Goal: Task Accomplishment & Management: Use online tool/utility

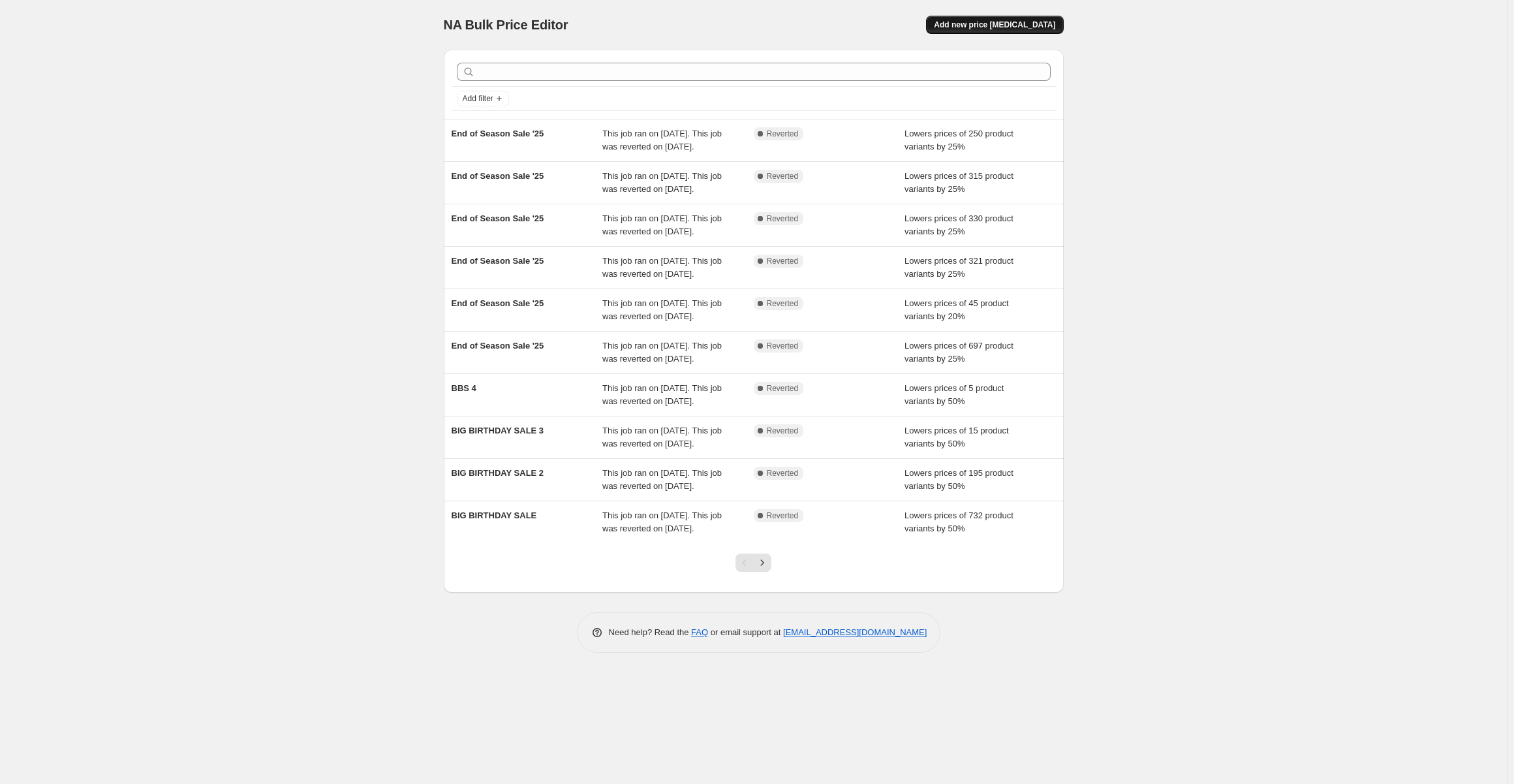
click at [971, 33] on button "Add new price [MEDICAL_DATA]" at bounding box center [994, 24] width 137 height 18
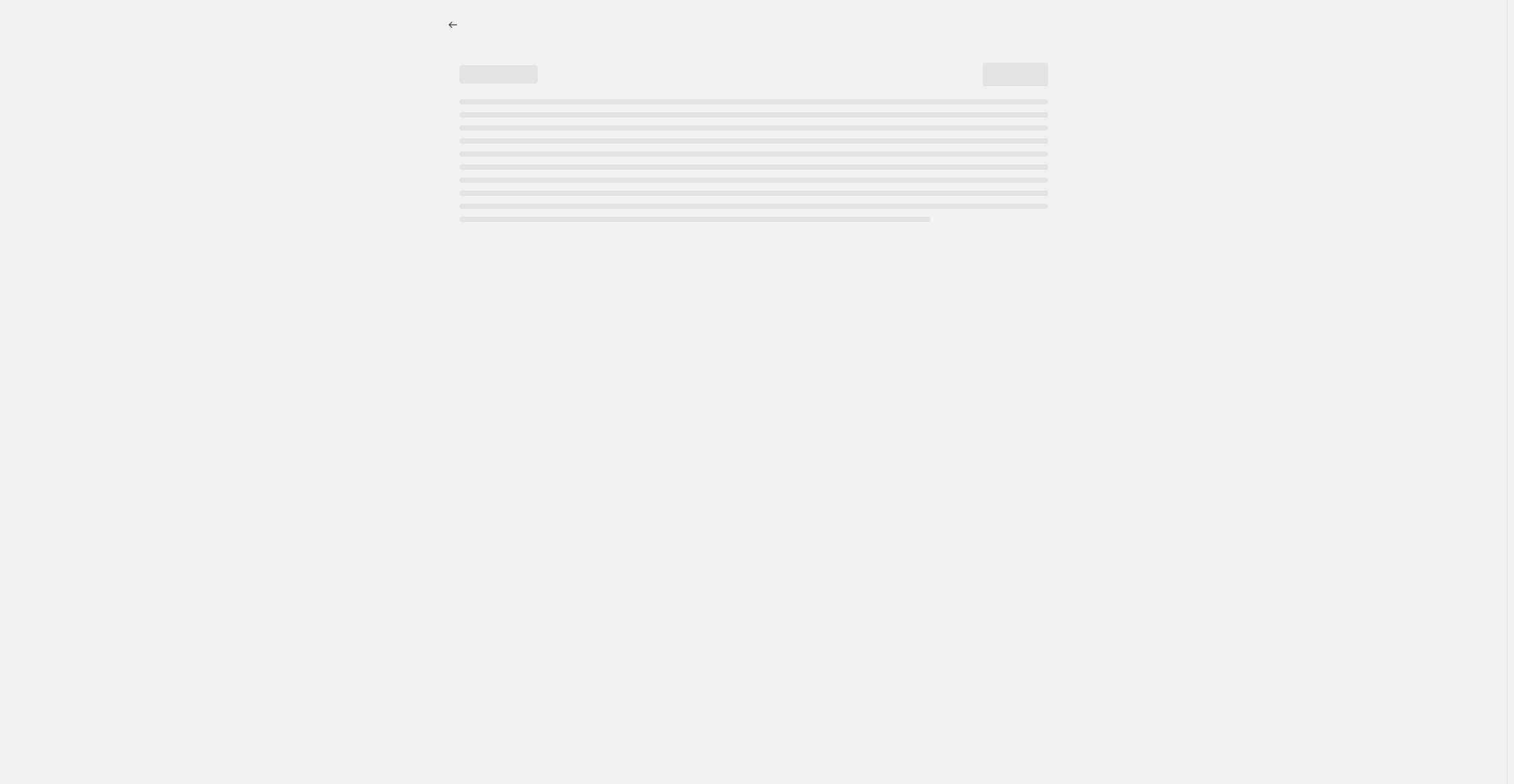
select select "percentage"
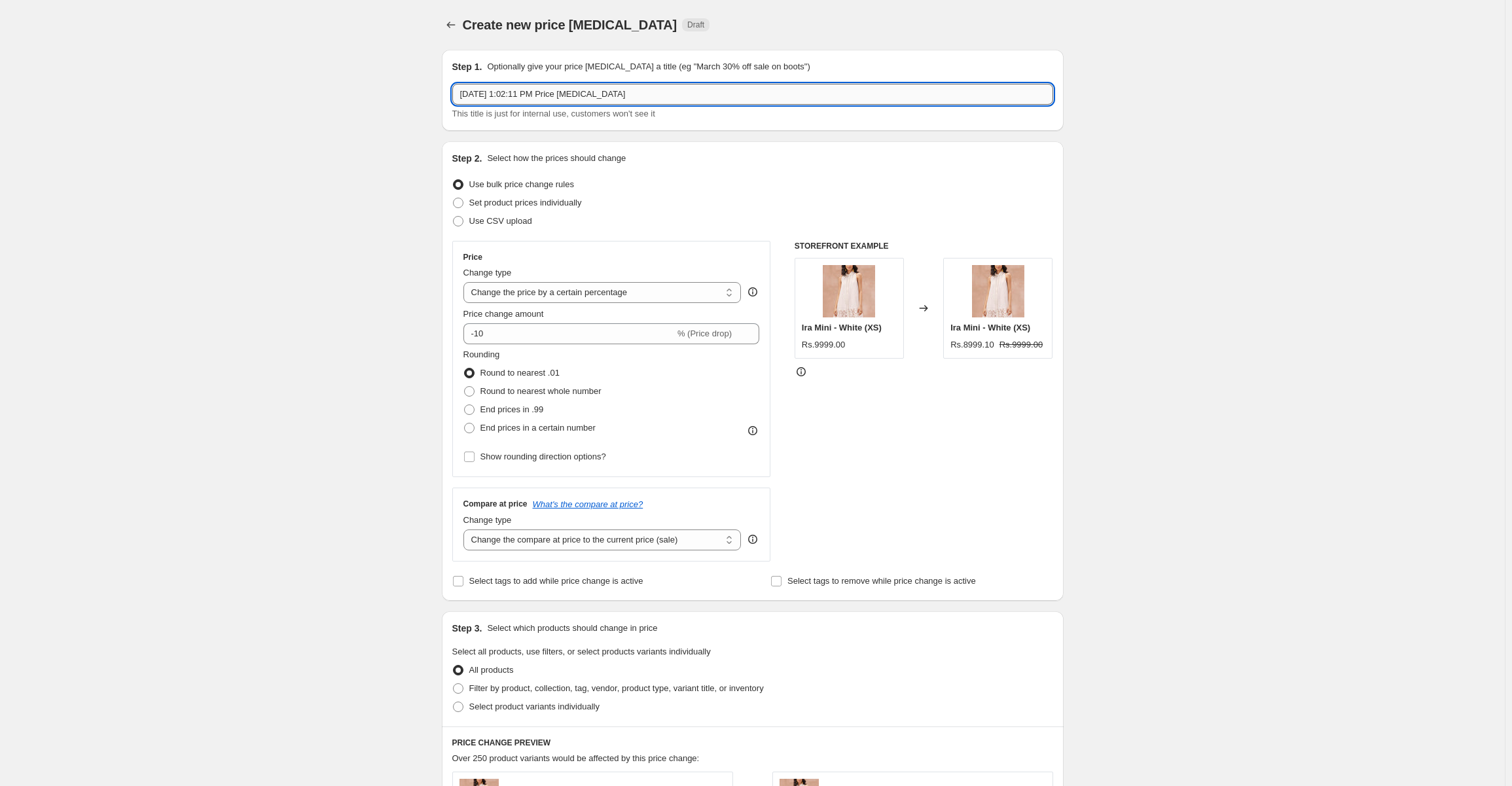
click at [651, 94] on input "[DATE] 1:02:11 PM Price [MEDICAL_DATA]" at bounding box center [752, 94] width 600 height 21
type input "A"
type input "Members Only Sale"
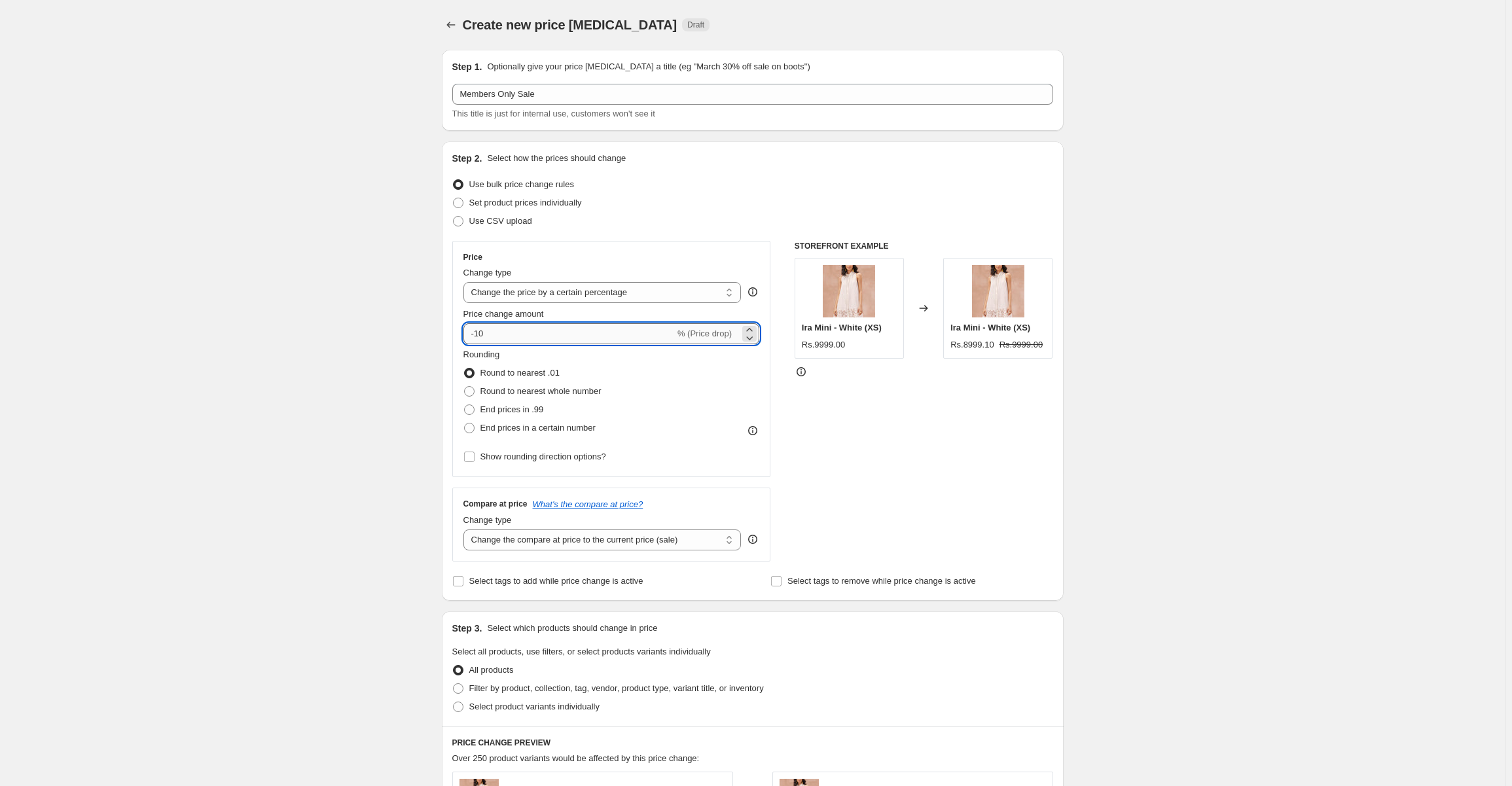
click at [532, 338] on input "-10" at bounding box center [569, 333] width 212 height 21
type input "-1"
type input "-2"
type input "-20"
click at [471, 393] on span at bounding box center [469, 391] width 10 height 10
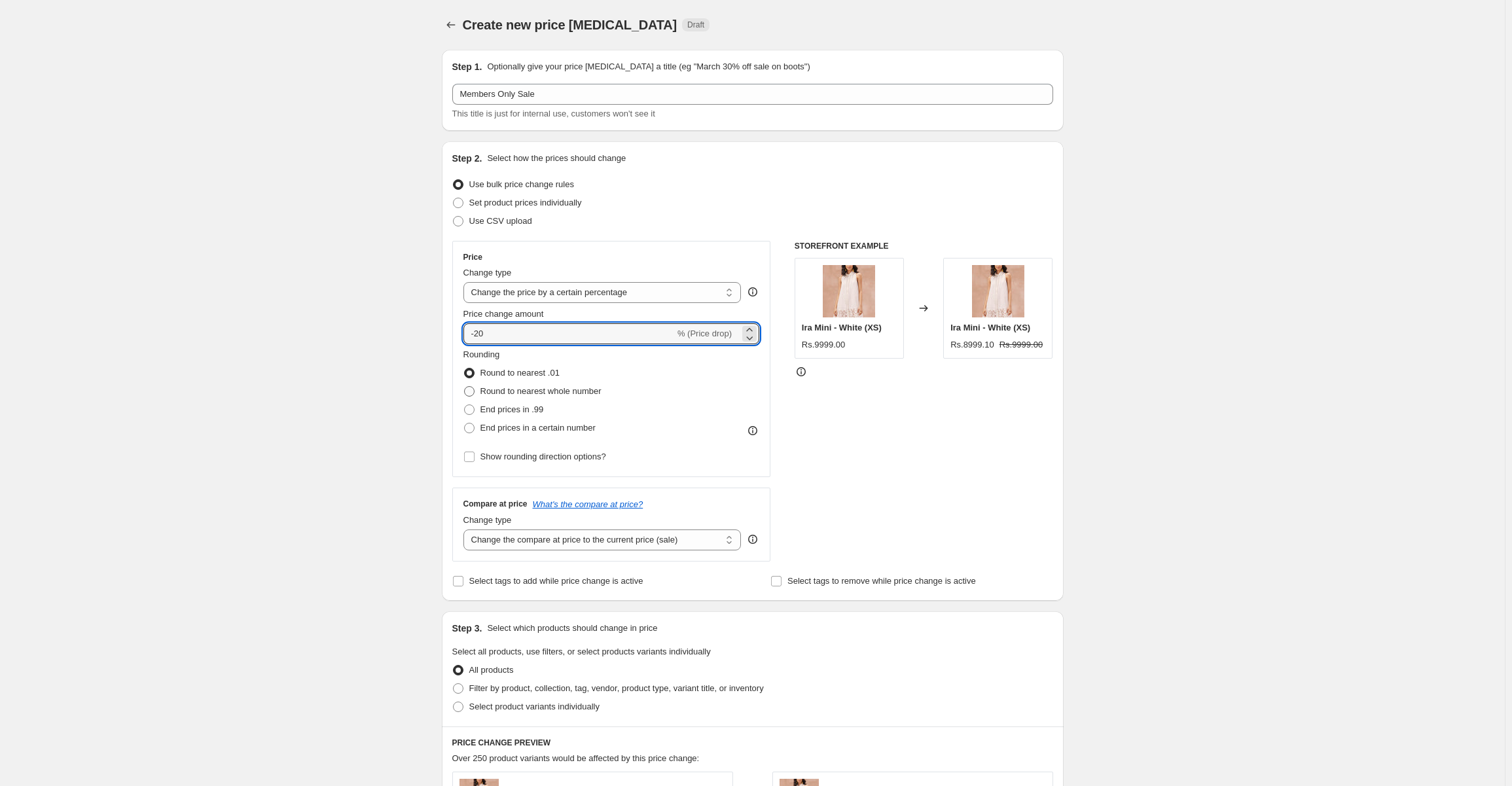
click at [465, 387] on input "Round to nearest whole number" at bounding box center [464, 386] width 1 height 1
radio input "true"
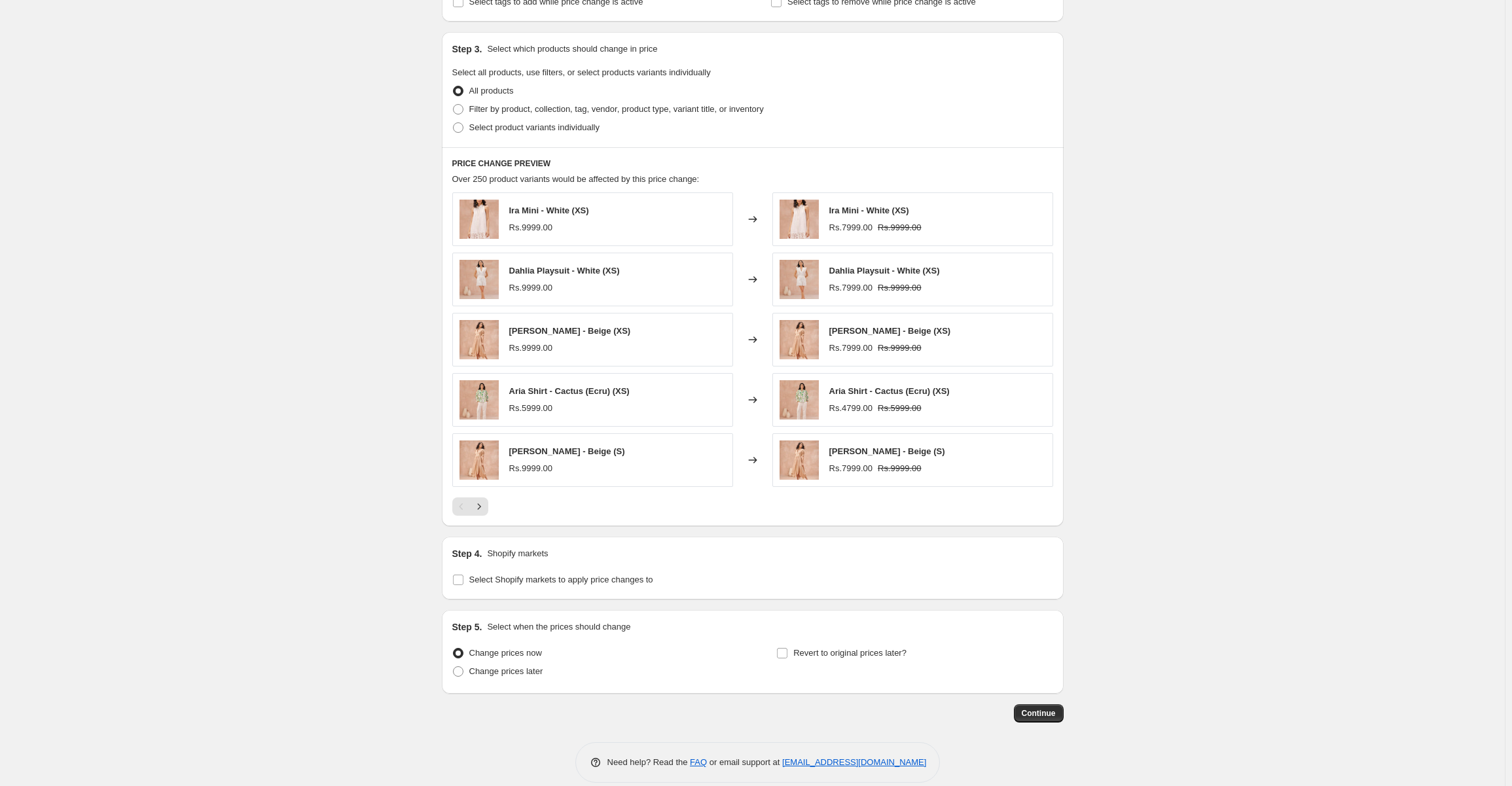
scroll to position [589, 0]
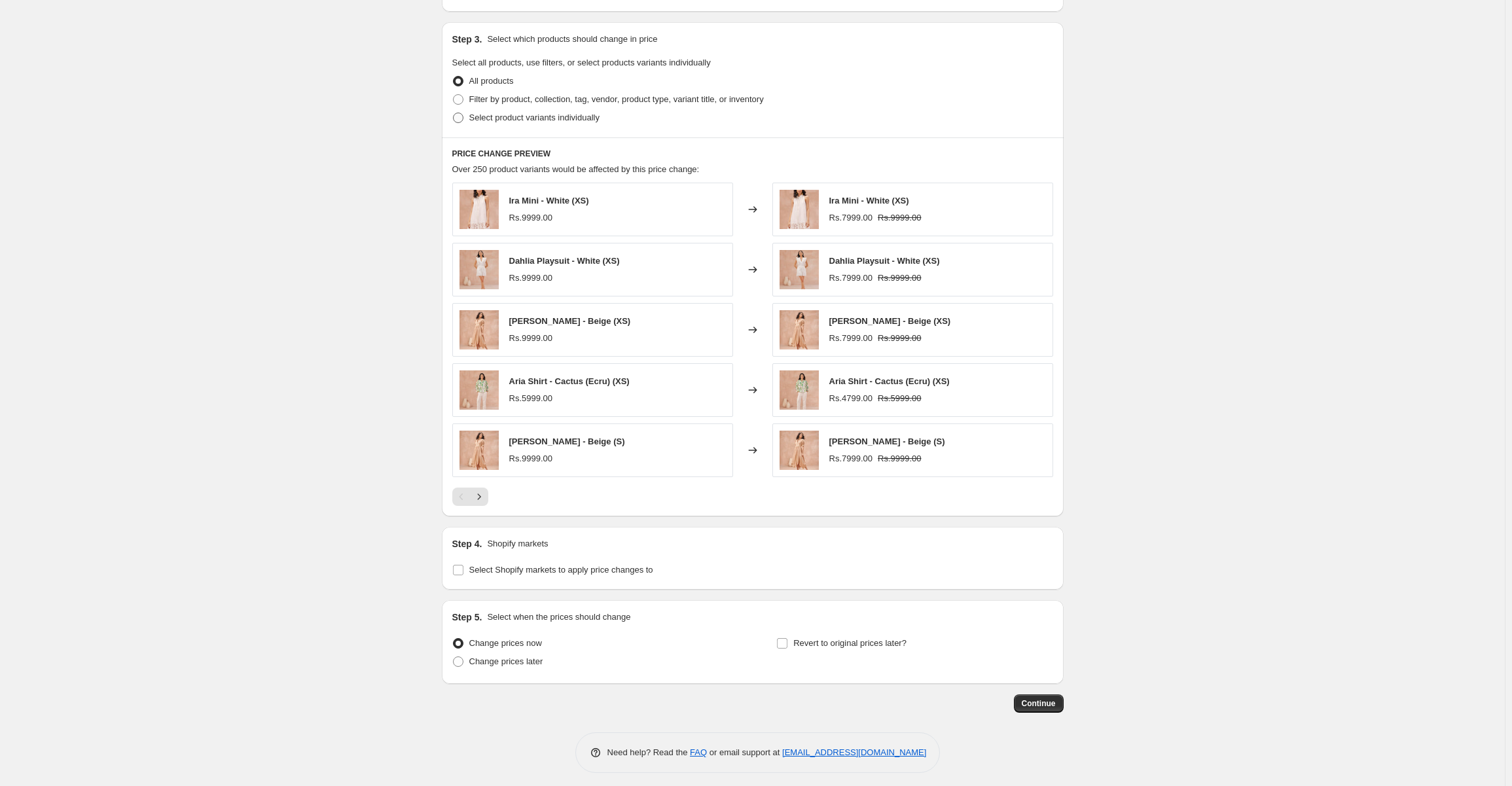
click at [464, 117] on span at bounding box center [458, 118] width 12 height 12
click at [454, 113] on input "Select product variants individually" at bounding box center [453, 112] width 1 height 1
radio input "true"
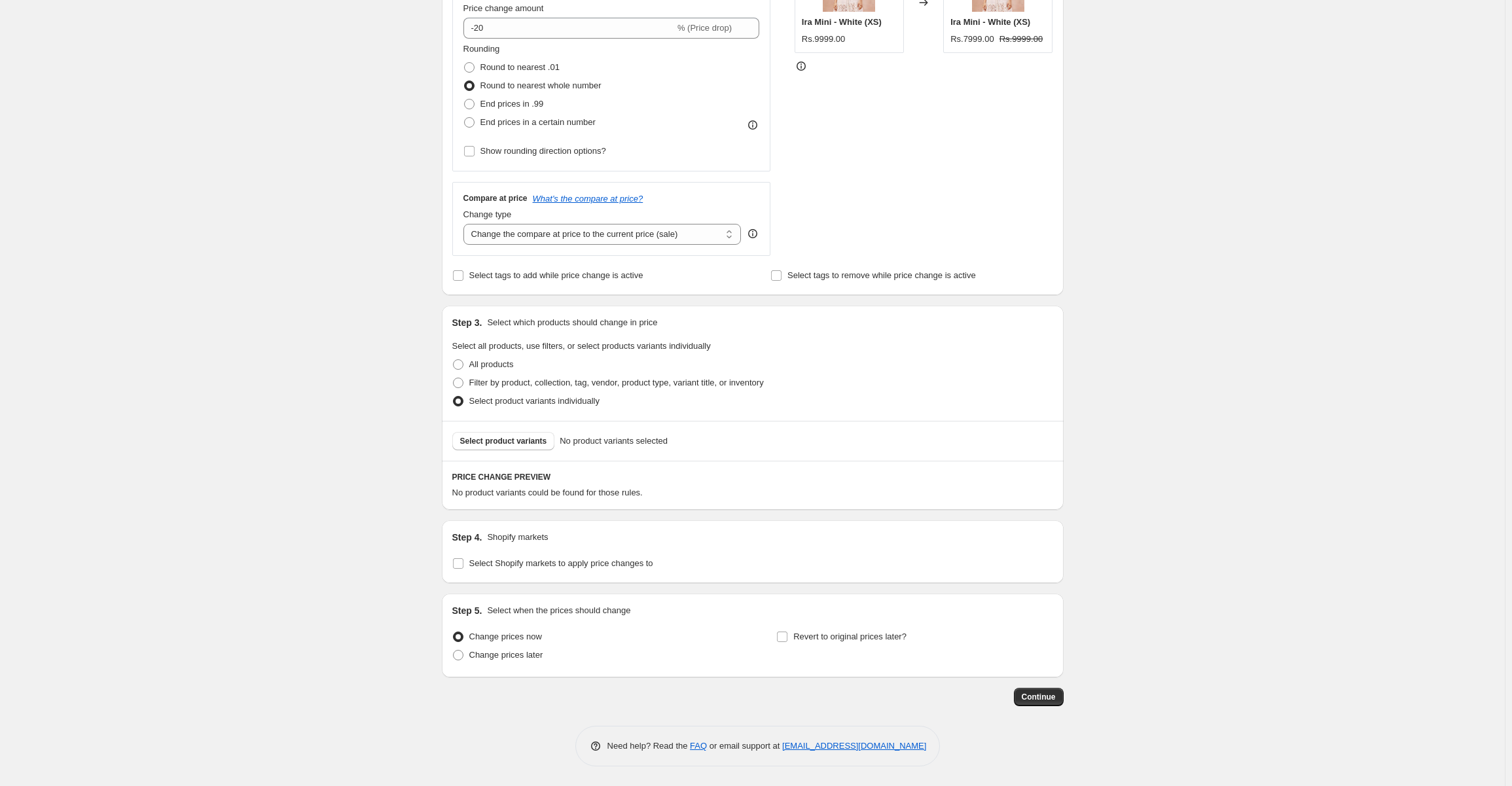
scroll to position [304, 0]
click at [504, 441] on span "Select product variants" at bounding box center [504, 442] width 87 height 10
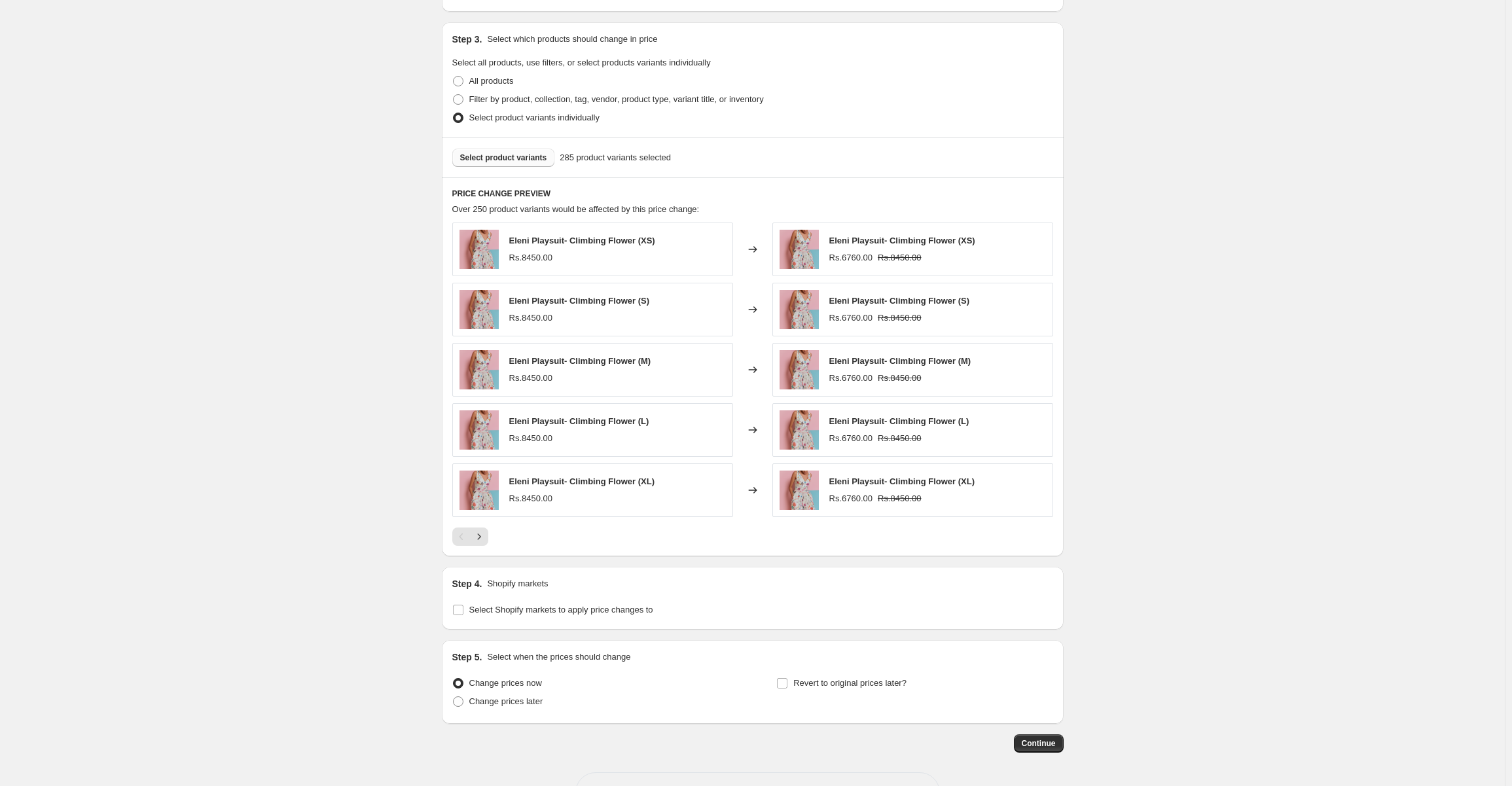
scroll to position [632, 0]
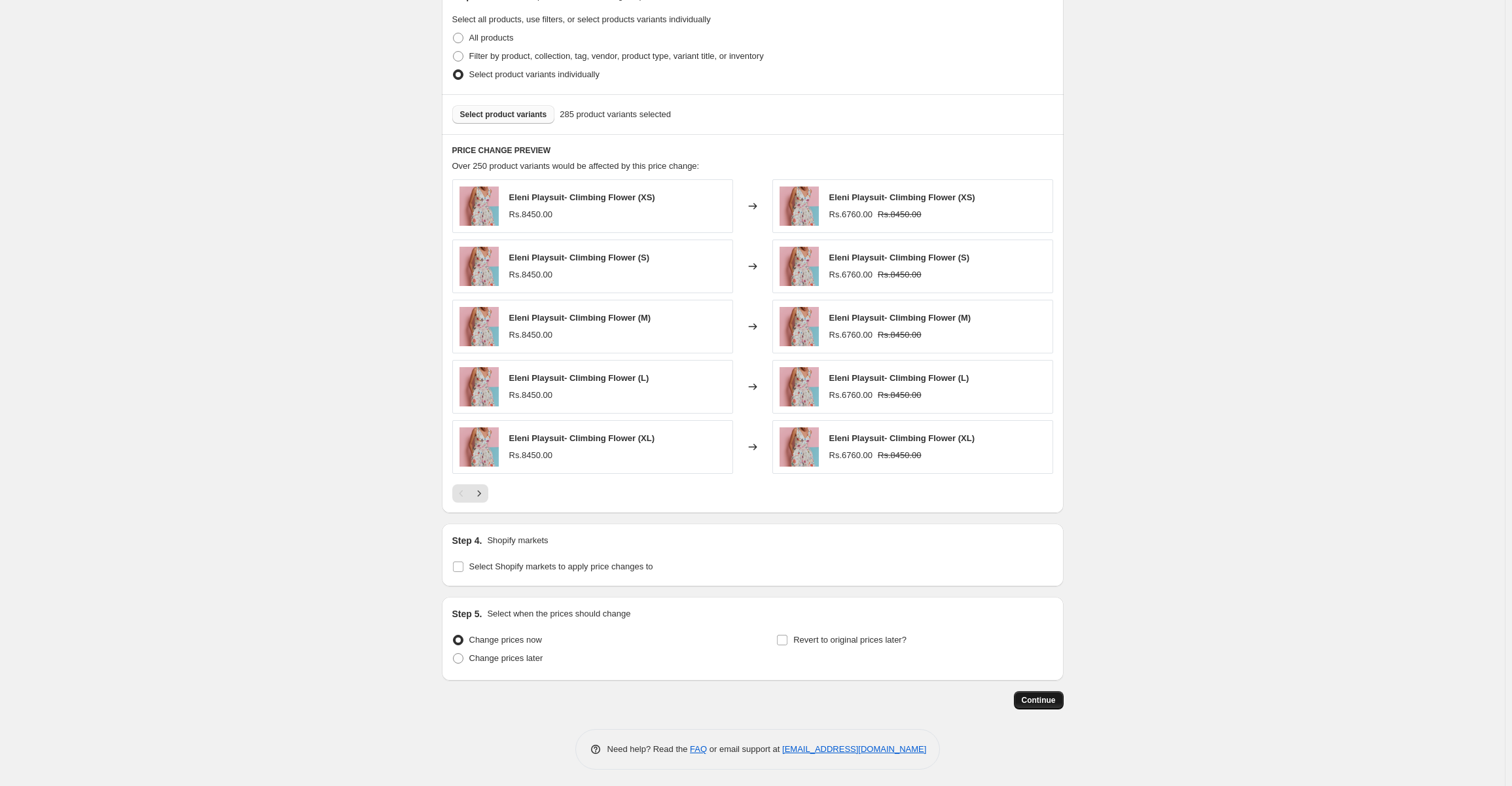
click at [1038, 694] on span "Continue" at bounding box center [1038, 700] width 34 height 10
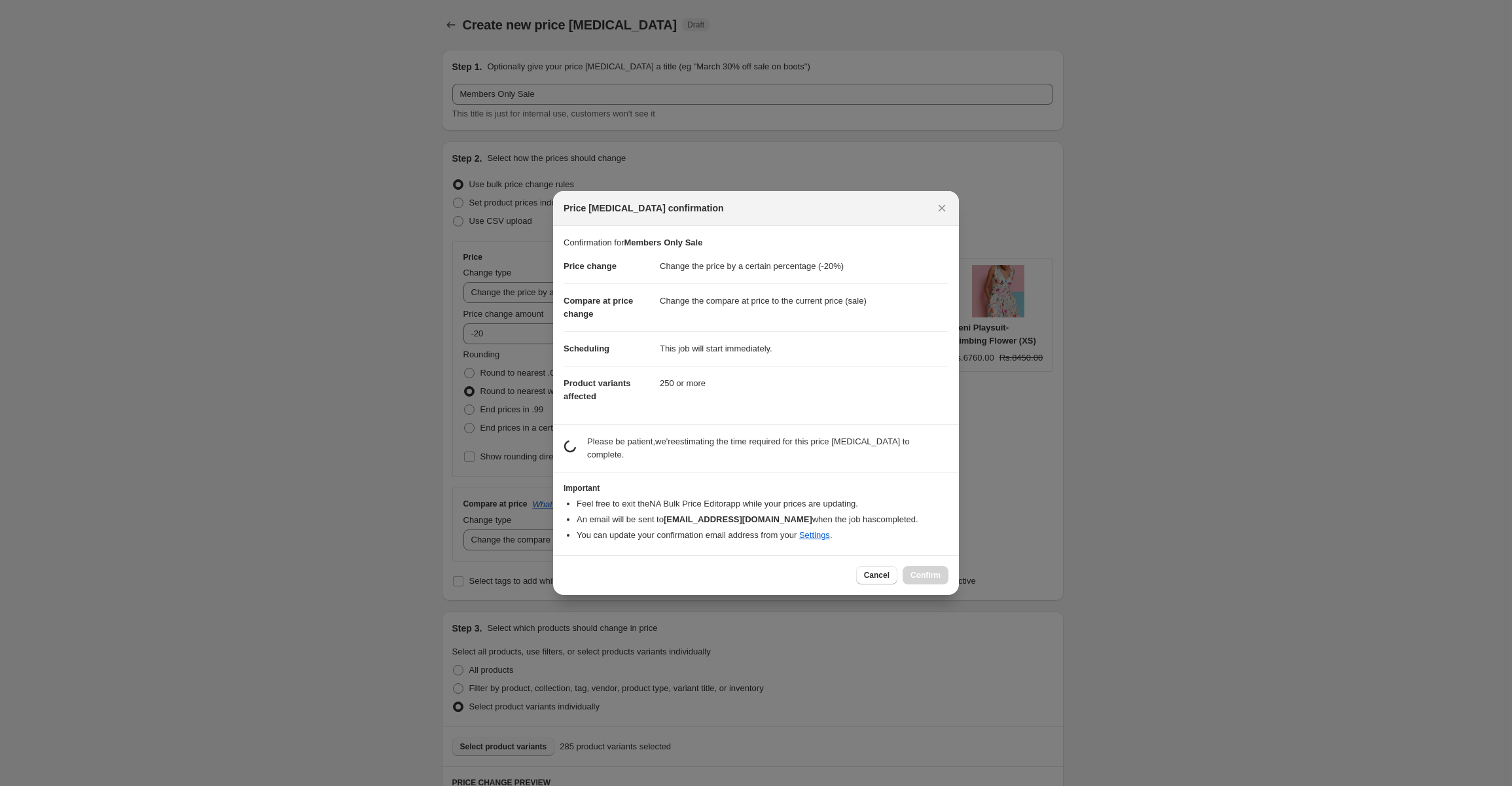
scroll to position [0, 0]
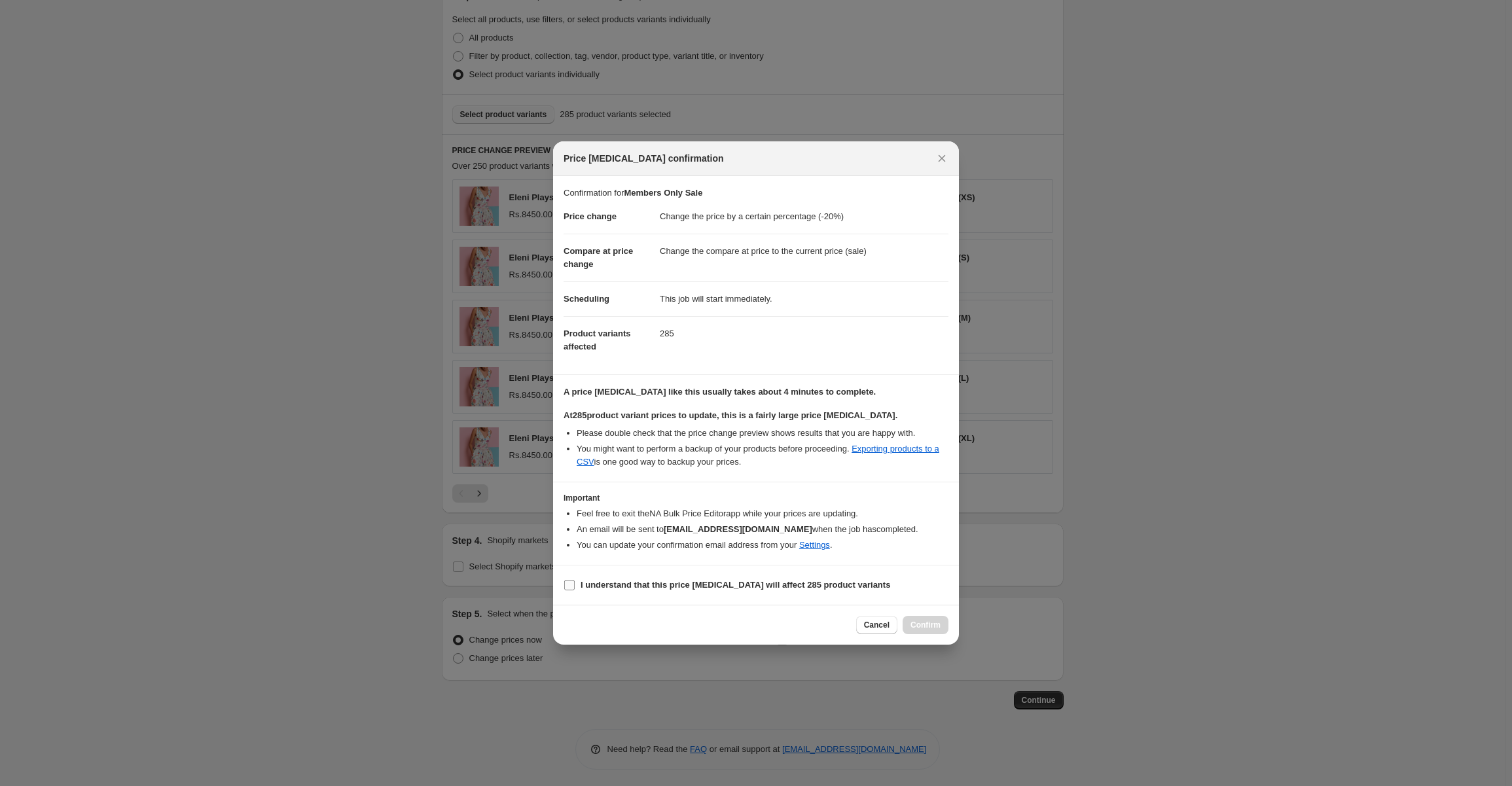
click at [569, 581] on input "I understand that this price [MEDICAL_DATA] will affect 285 product variants" at bounding box center [569, 585] width 10 height 10
checkbox input "true"
click at [928, 624] on span "Confirm" at bounding box center [925, 624] width 30 height 10
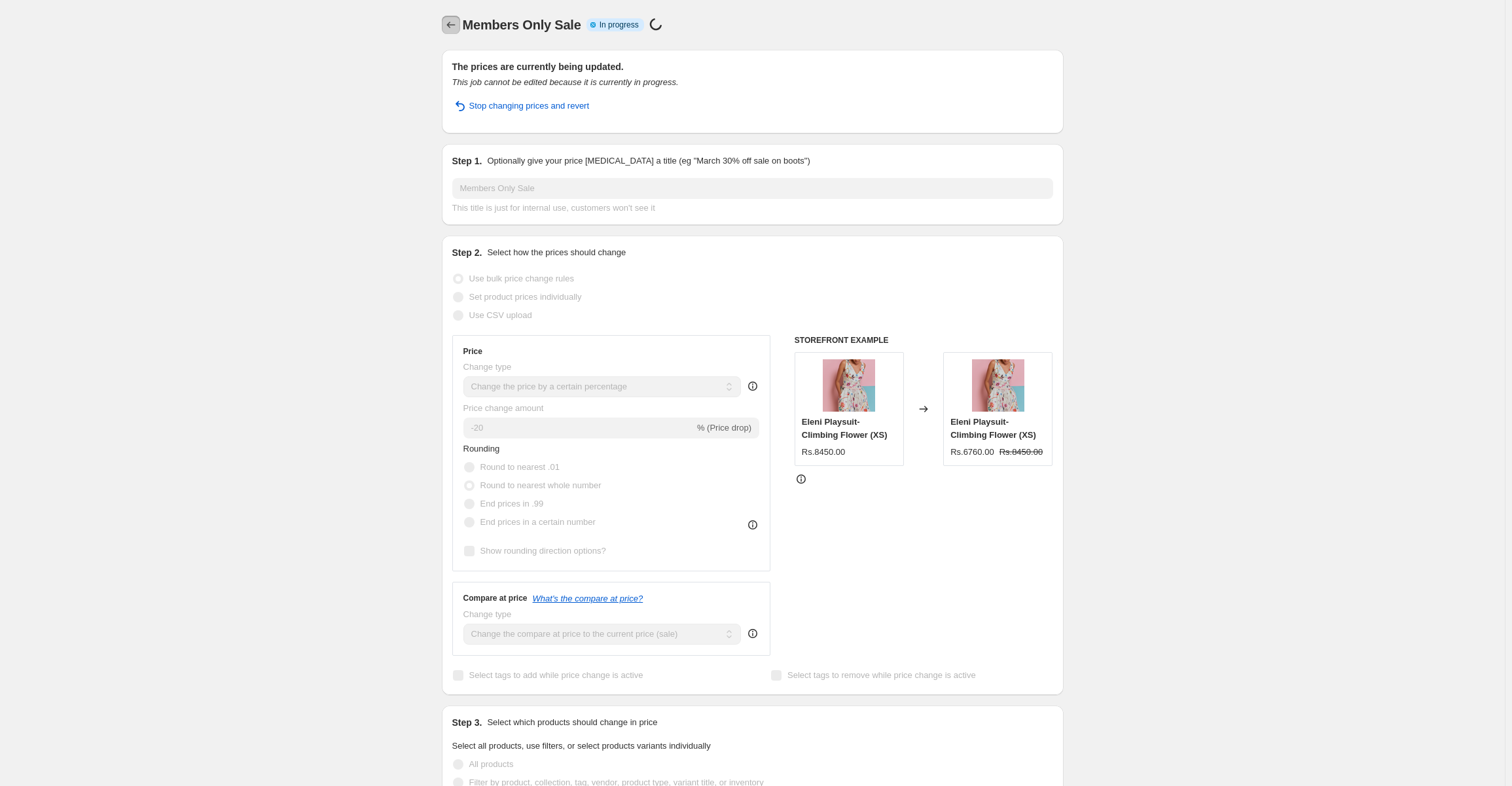
click at [457, 19] on icon "Price change jobs" at bounding box center [450, 24] width 13 height 13
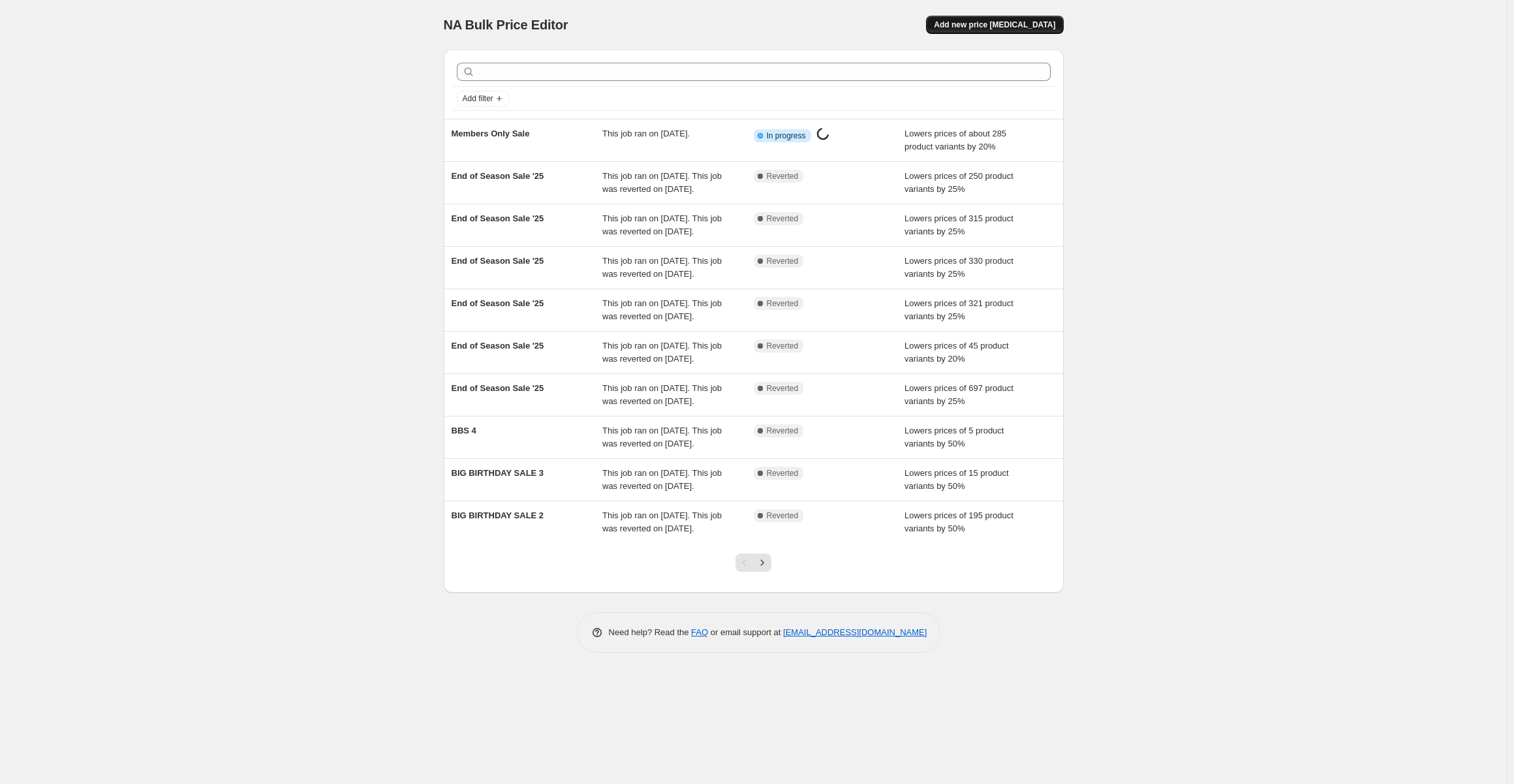
click at [988, 25] on span "Add new price [MEDICAL_DATA]" at bounding box center [994, 25] width 121 height 10
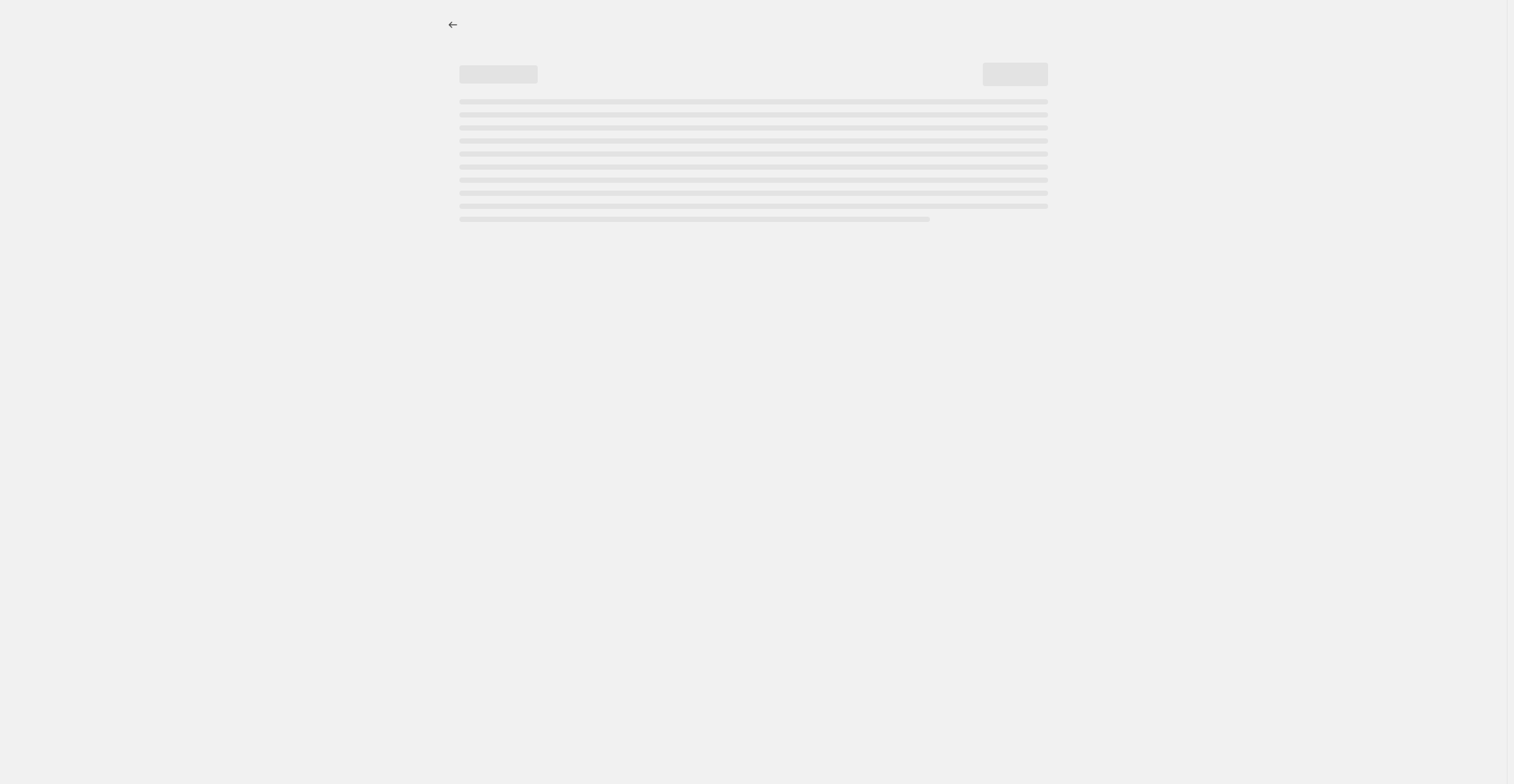
select select "percentage"
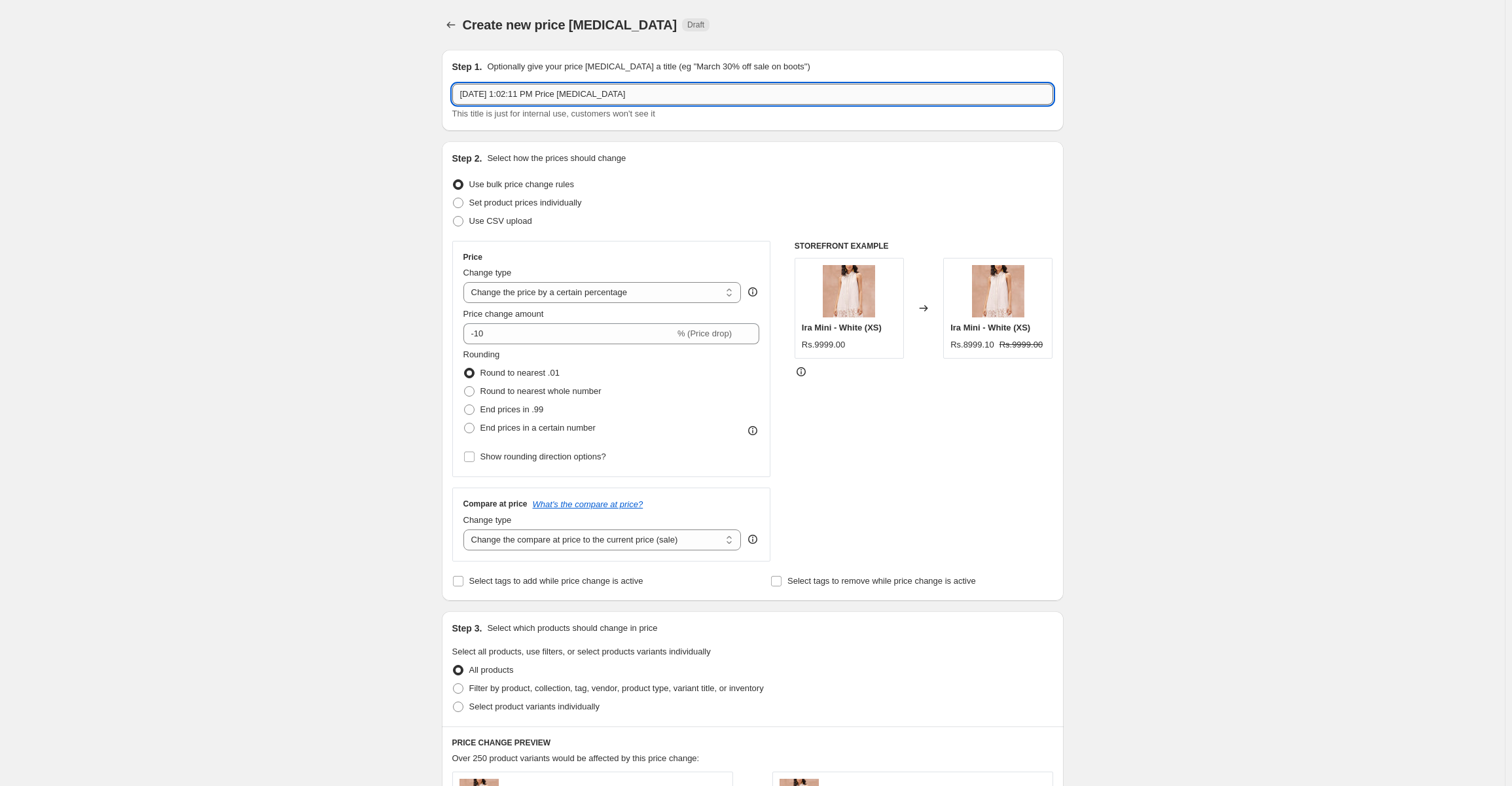
click at [549, 98] on input "[DATE] 1:02:11 PM Price [MEDICAL_DATA]" at bounding box center [752, 94] width 600 height 21
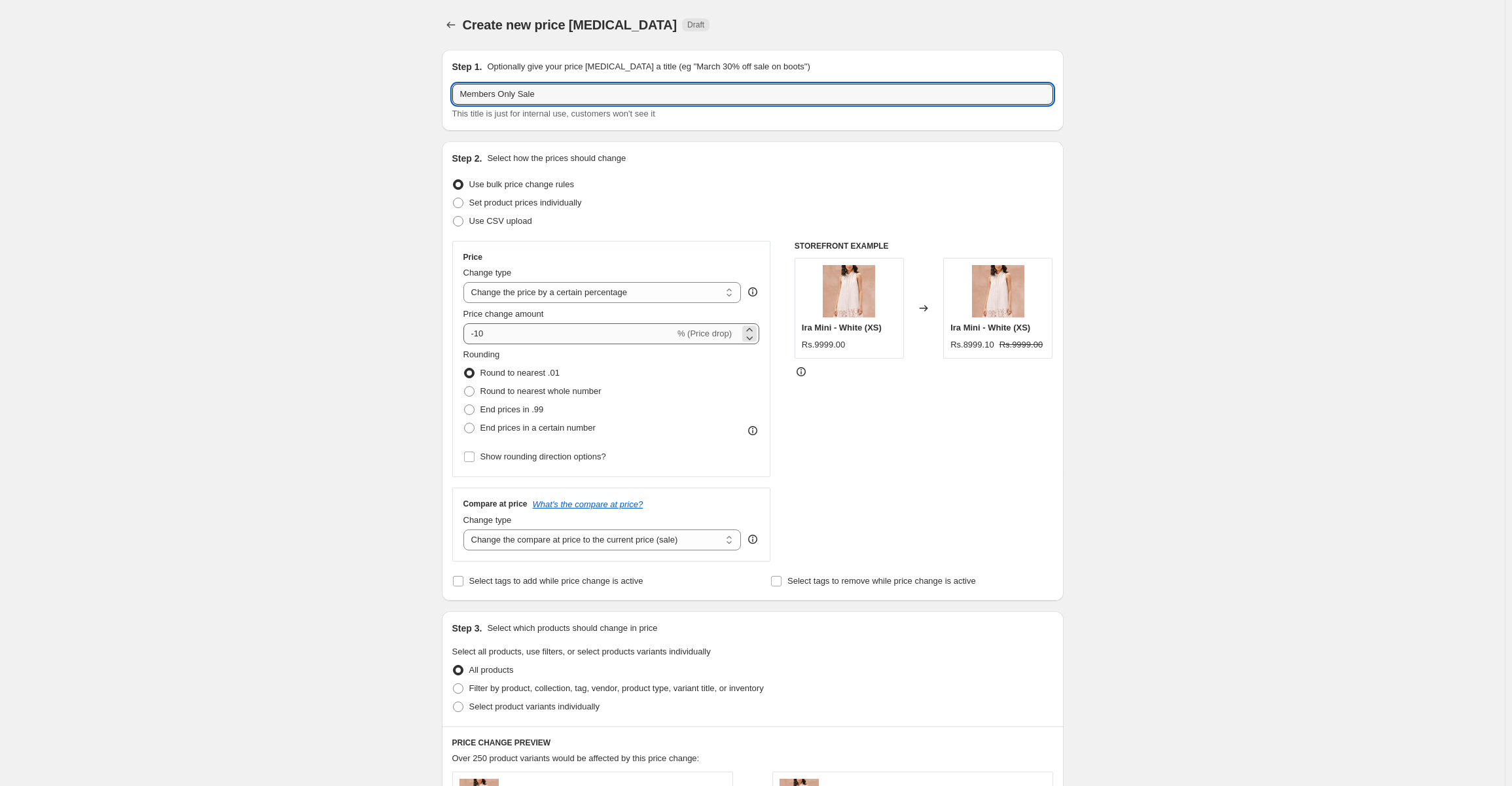
type input "Members Only Sale"
click at [498, 331] on input "-10" at bounding box center [569, 333] width 212 height 21
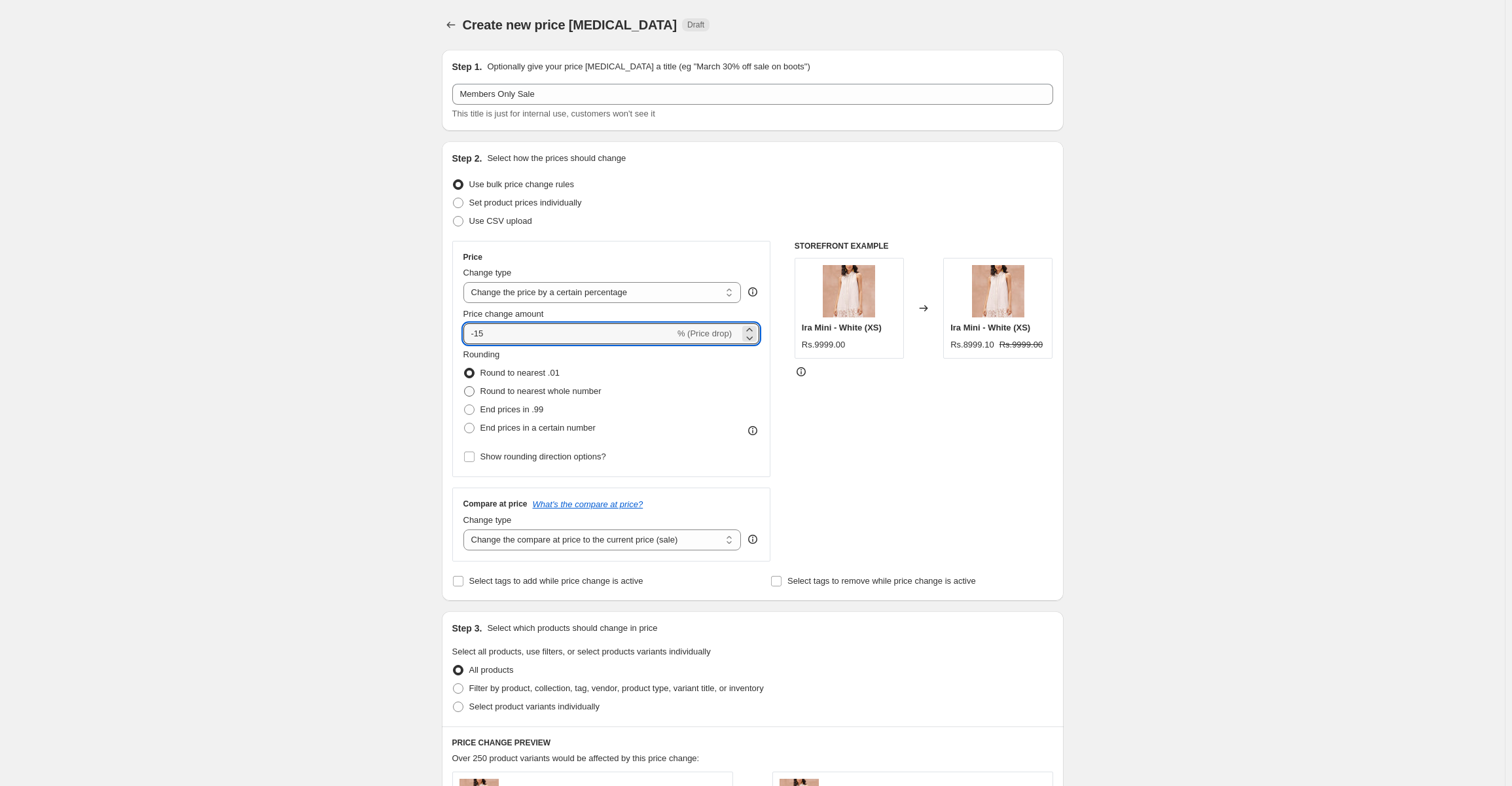
type input "-15"
click at [470, 393] on span at bounding box center [469, 391] width 10 height 10
click at [465, 387] on input "Round to nearest whole number" at bounding box center [464, 386] width 1 height 1
radio input "true"
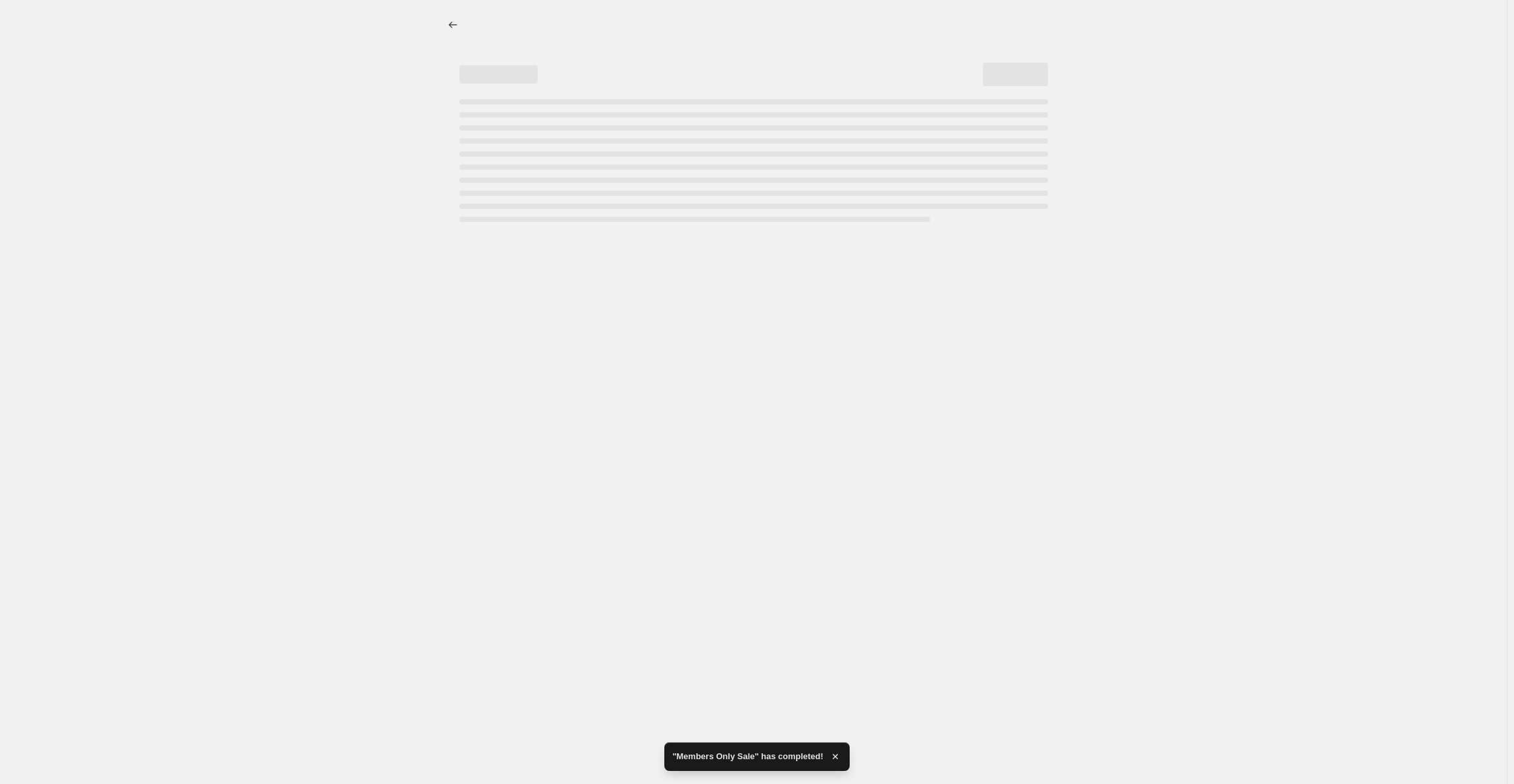
select select "percentage"
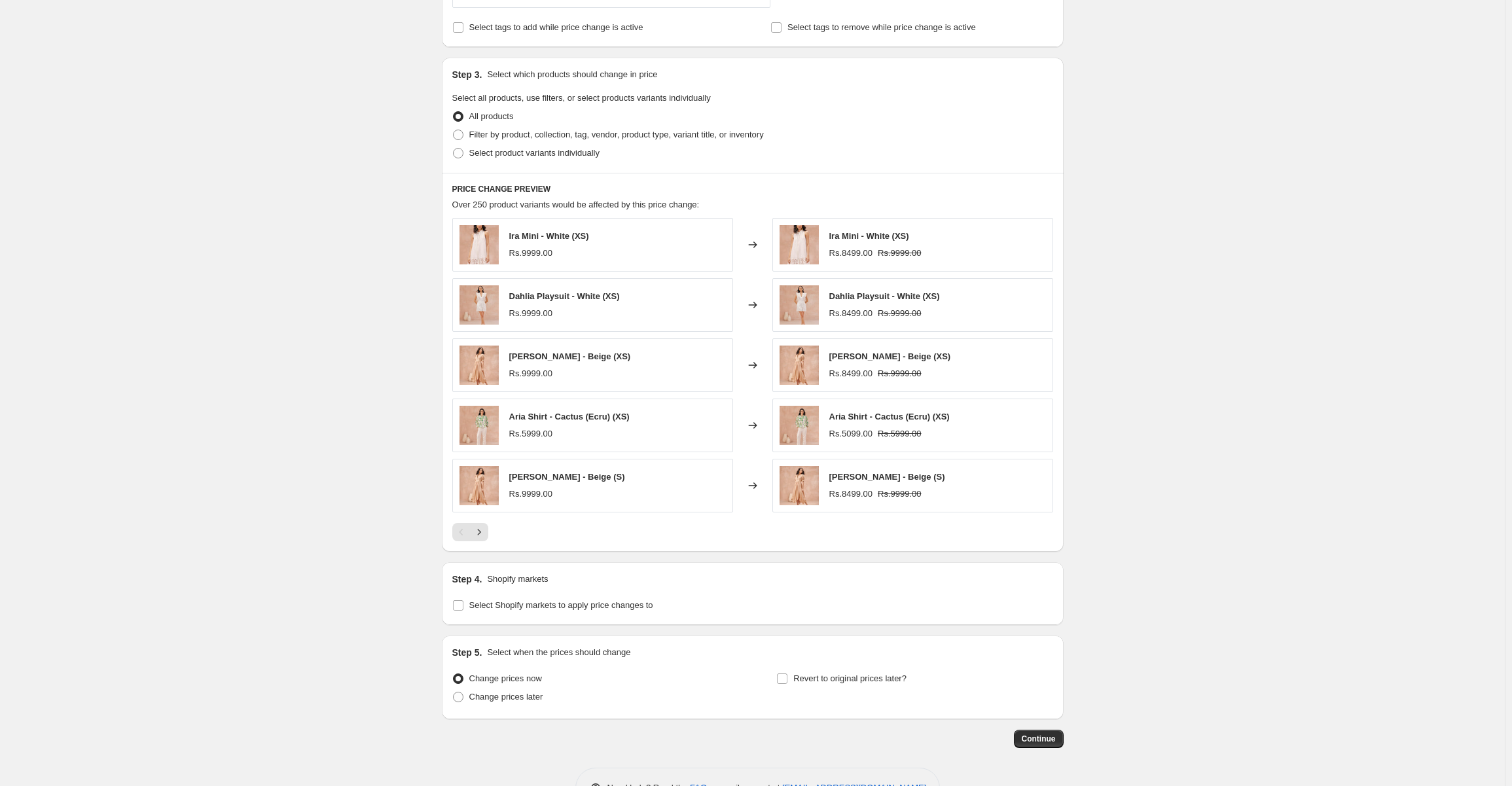
scroll to position [589, 0]
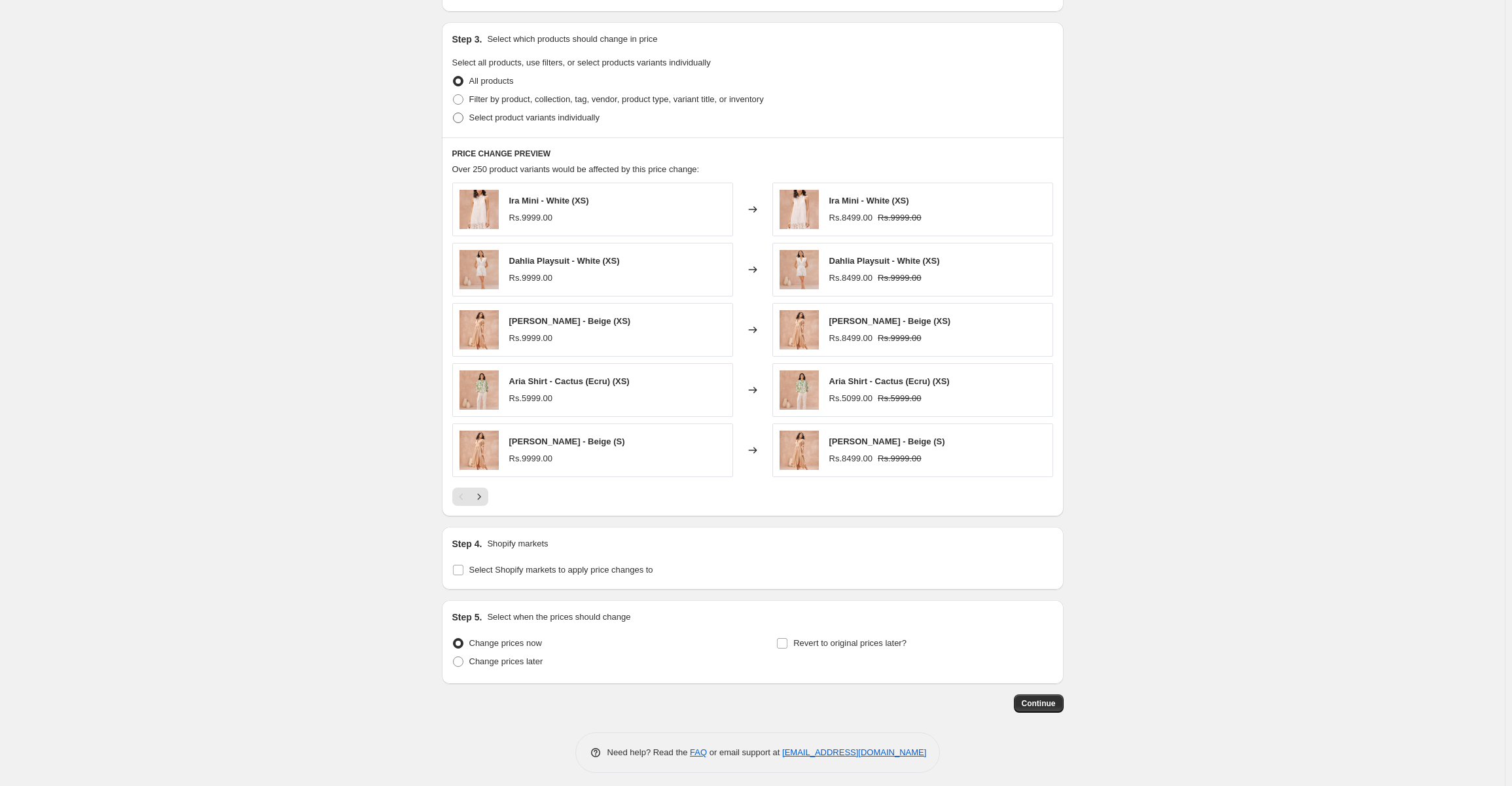
click at [464, 120] on span at bounding box center [458, 118] width 12 height 12
click at [454, 113] on input "Select product variants individually" at bounding box center [453, 112] width 1 height 1
radio input "true"
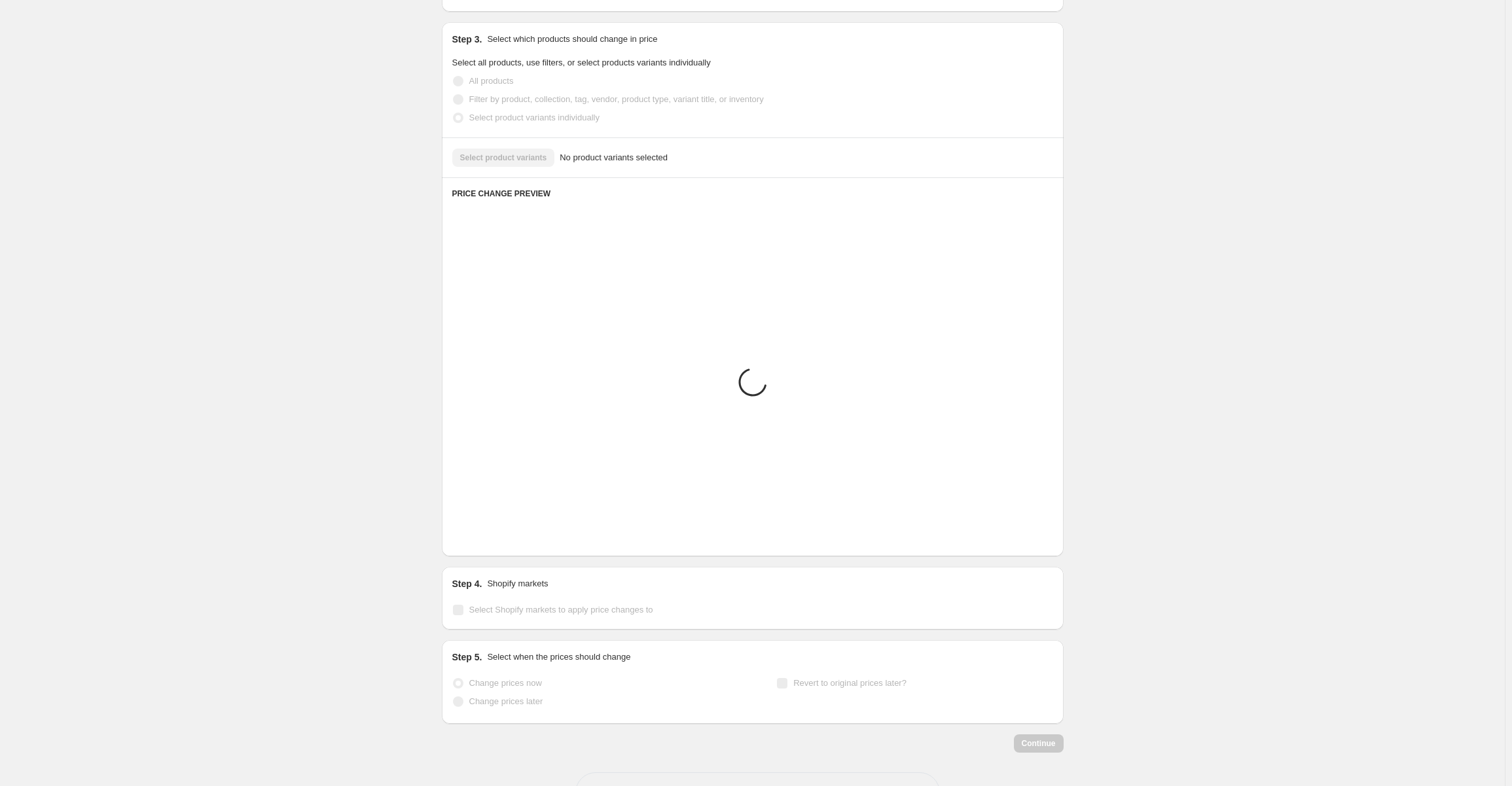
scroll to position [304, 0]
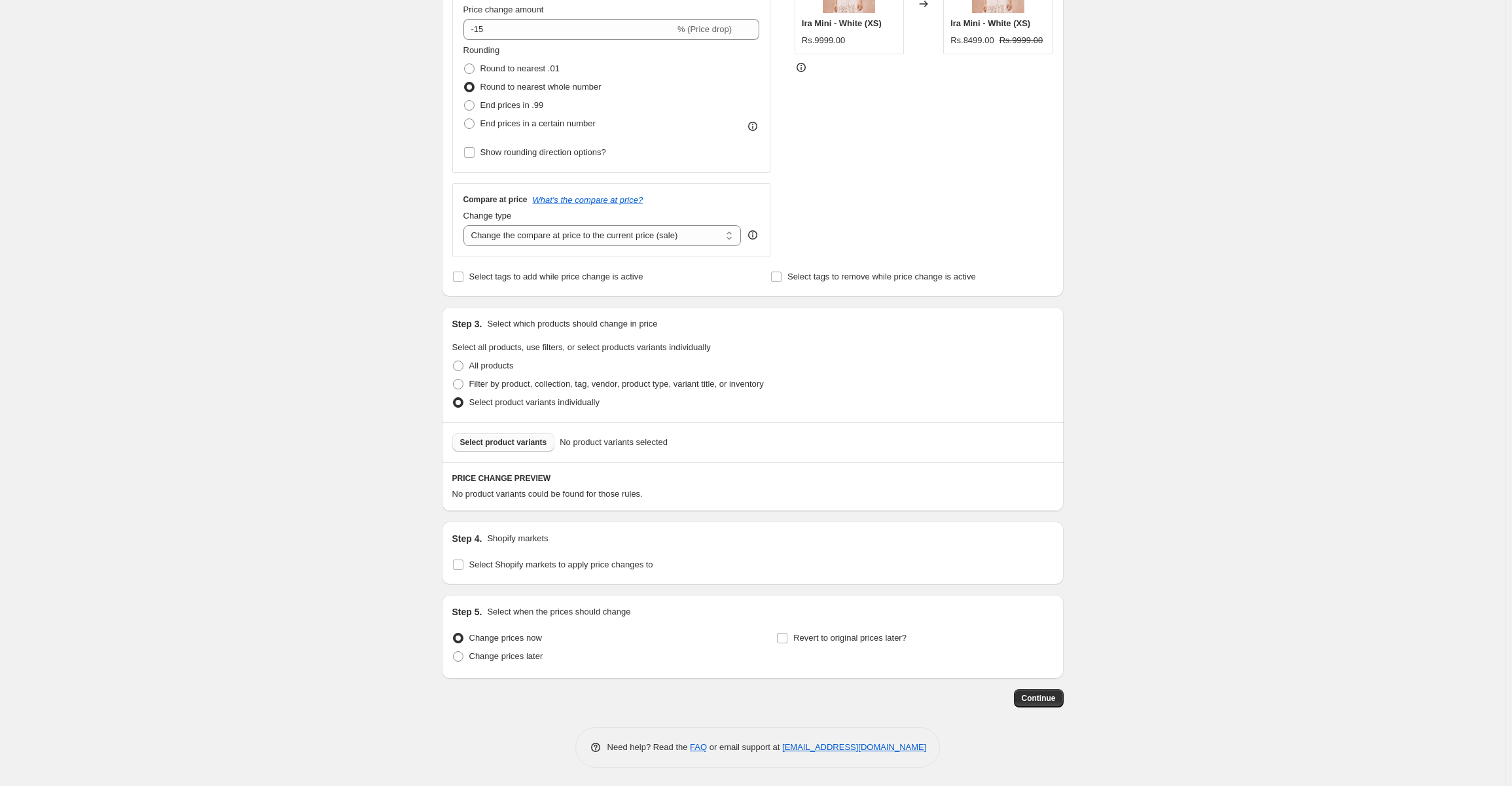
click at [479, 435] on button "Select product variants" at bounding box center [503, 441] width 103 height 18
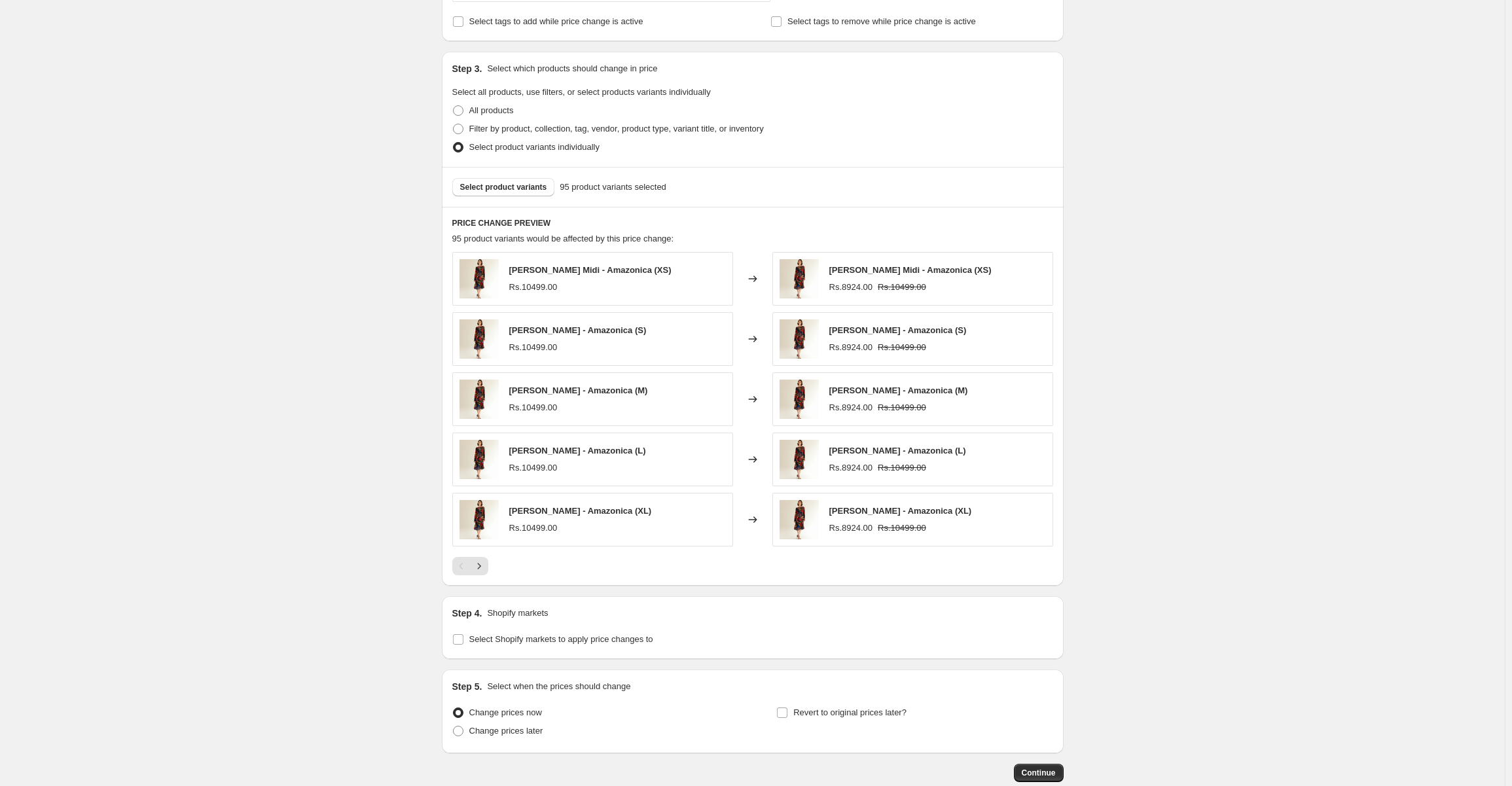
scroll to position [632, 0]
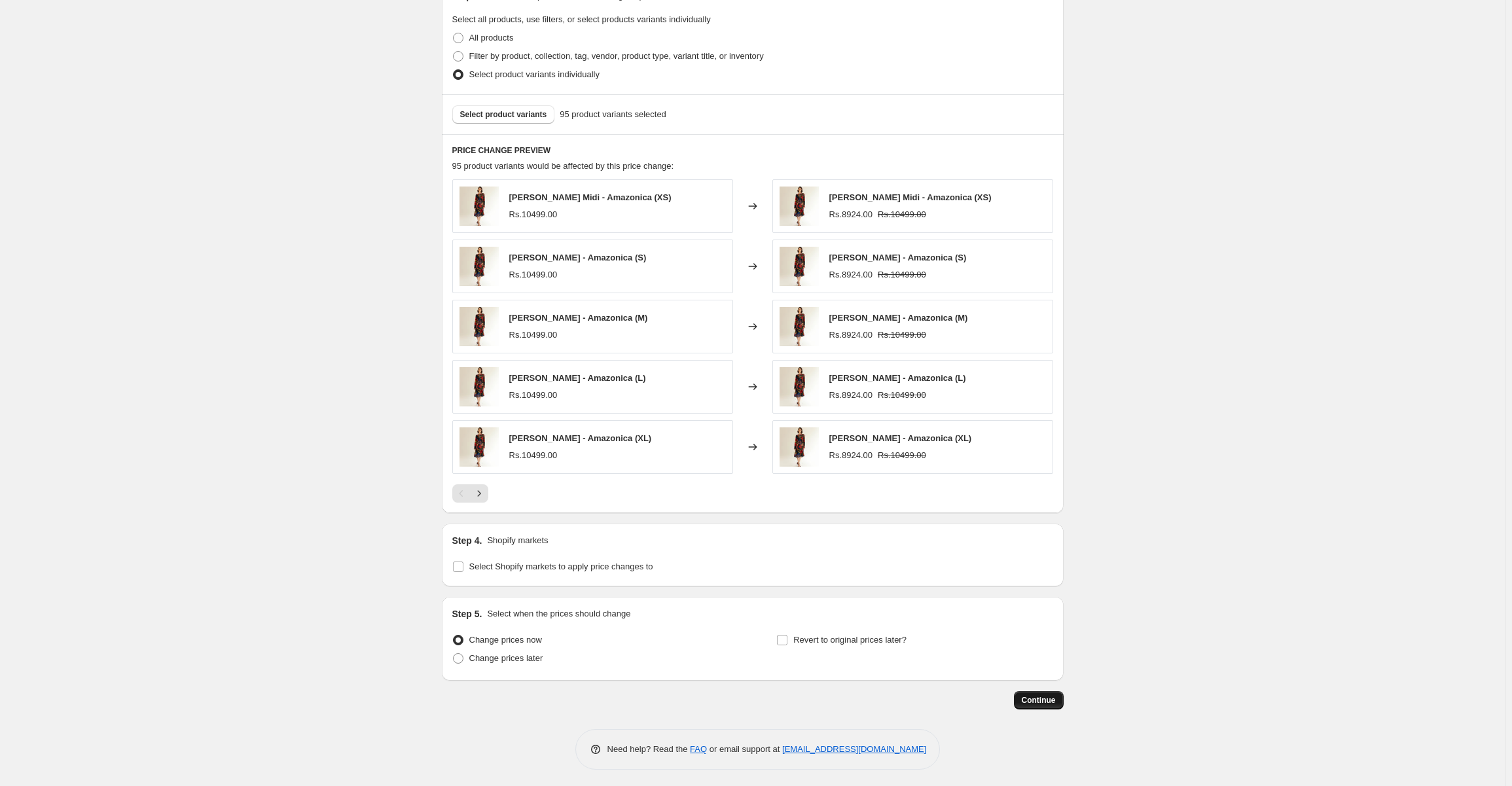
click at [1030, 694] on span "Continue" at bounding box center [1038, 700] width 34 height 10
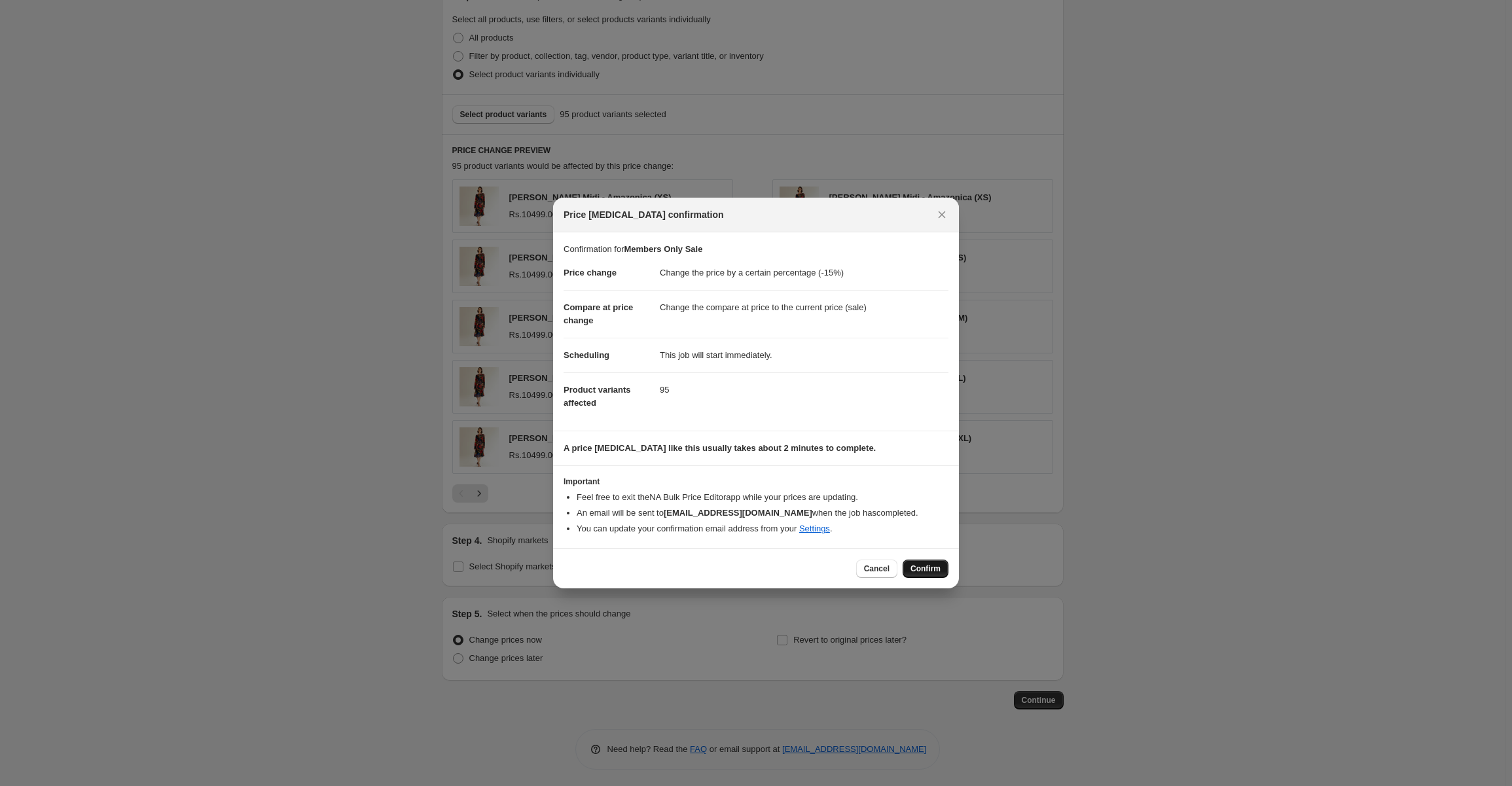
click at [924, 560] on button "Confirm" at bounding box center [925, 568] width 46 height 18
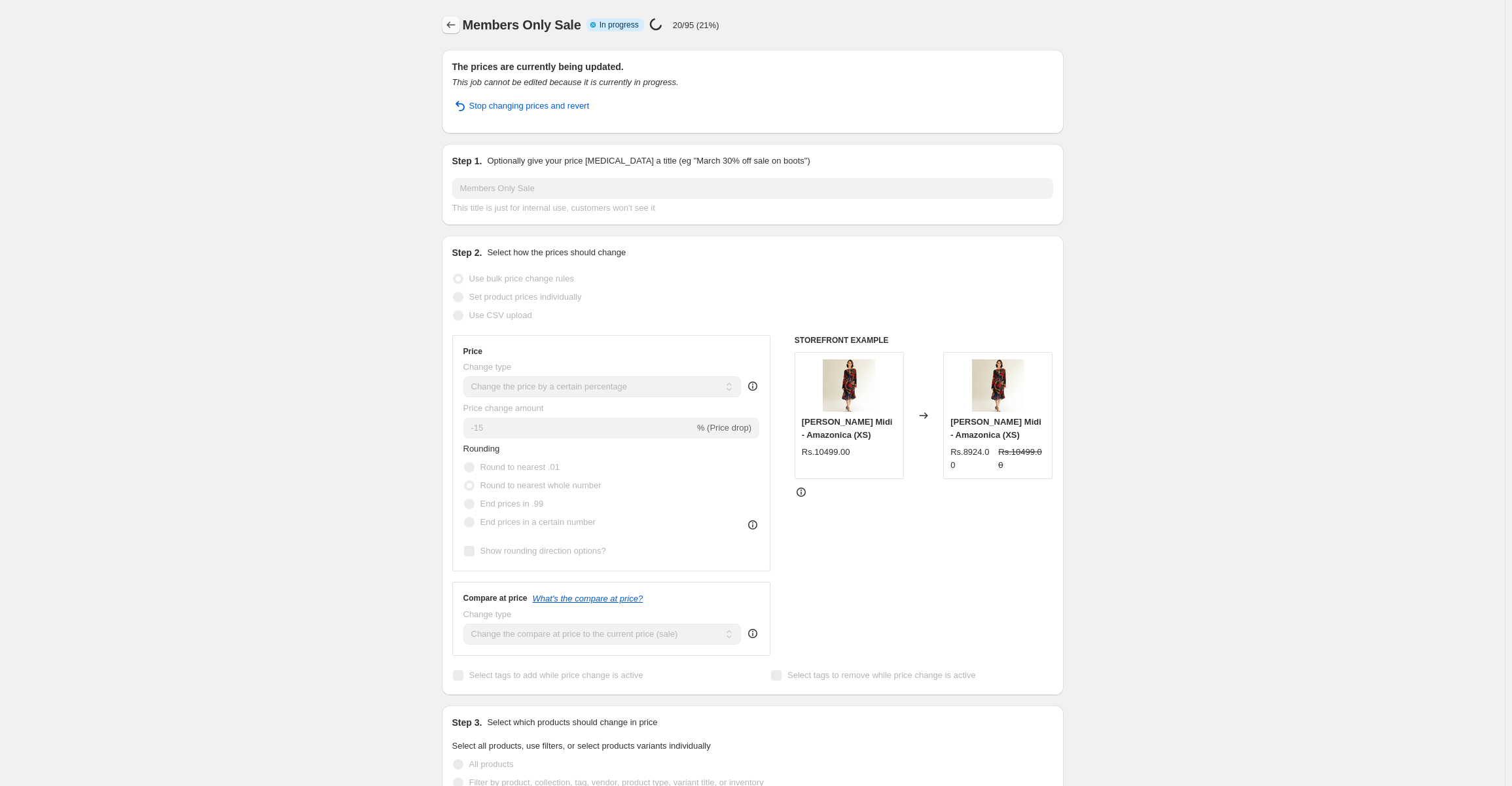
click at [449, 29] on icon "Price change jobs" at bounding box center [450, 24] width 13 height 13
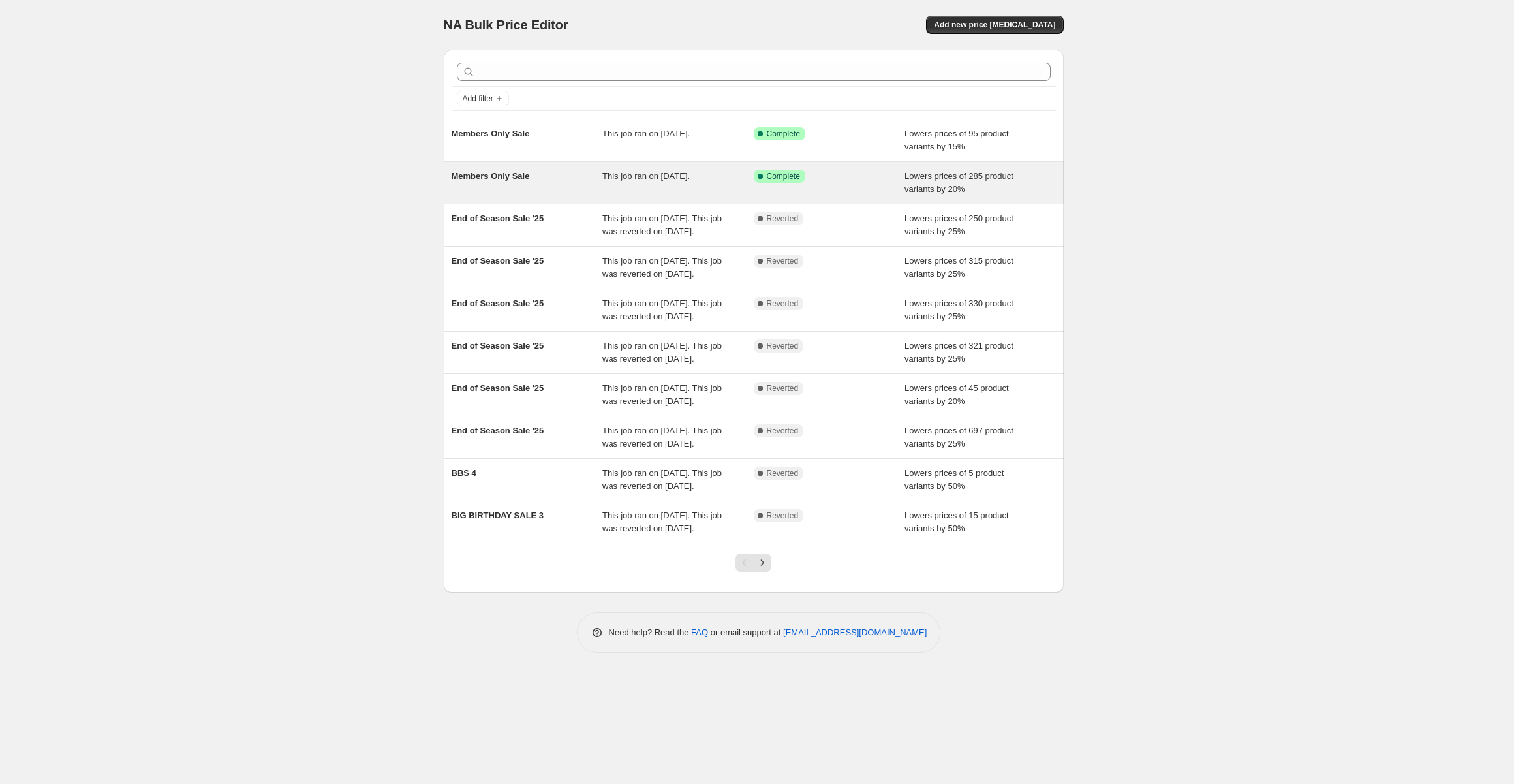
click at [564, 178] on div "Members Only Sale" at bounding box center [527, 183] width 152 height 26
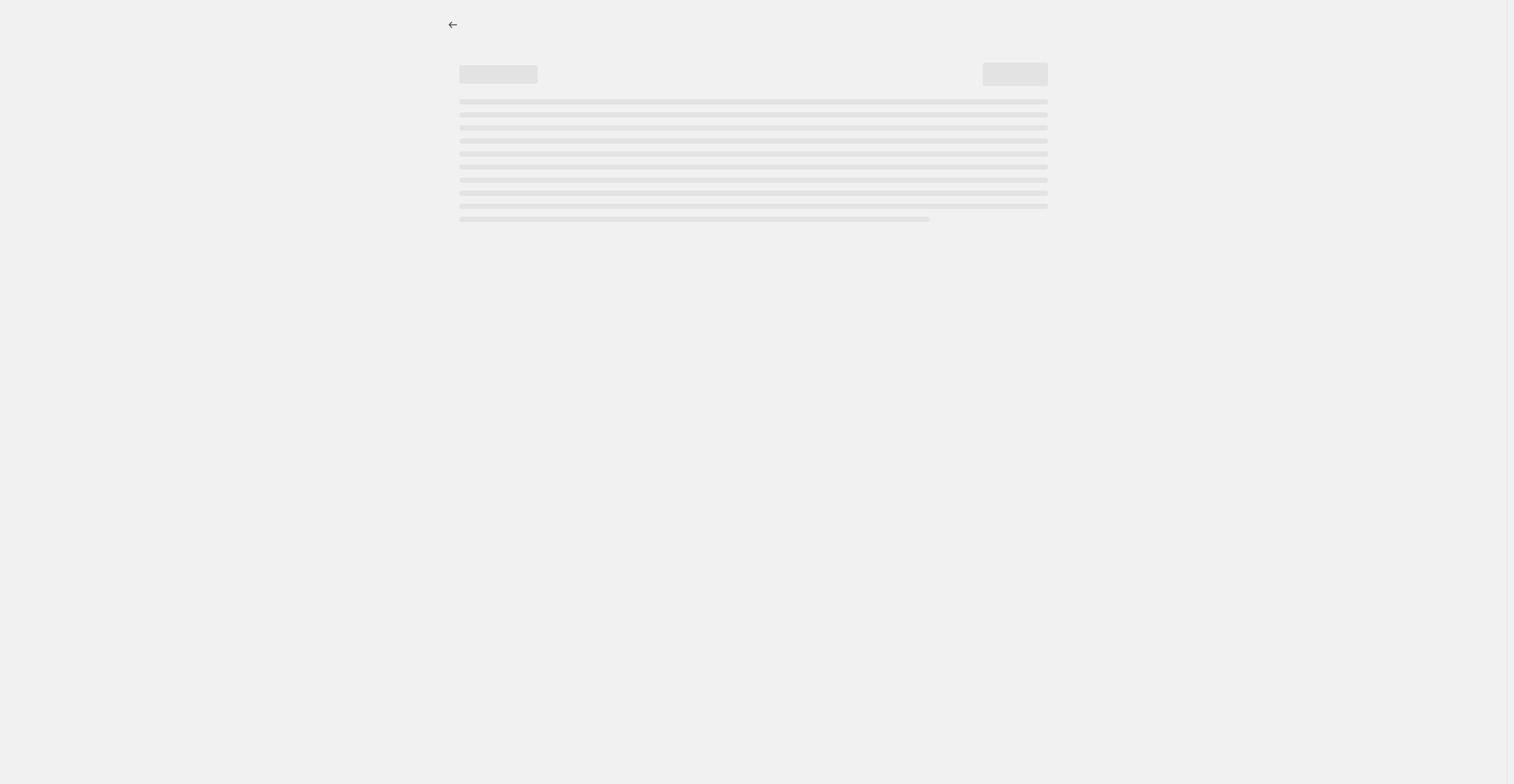
select select "percentage"
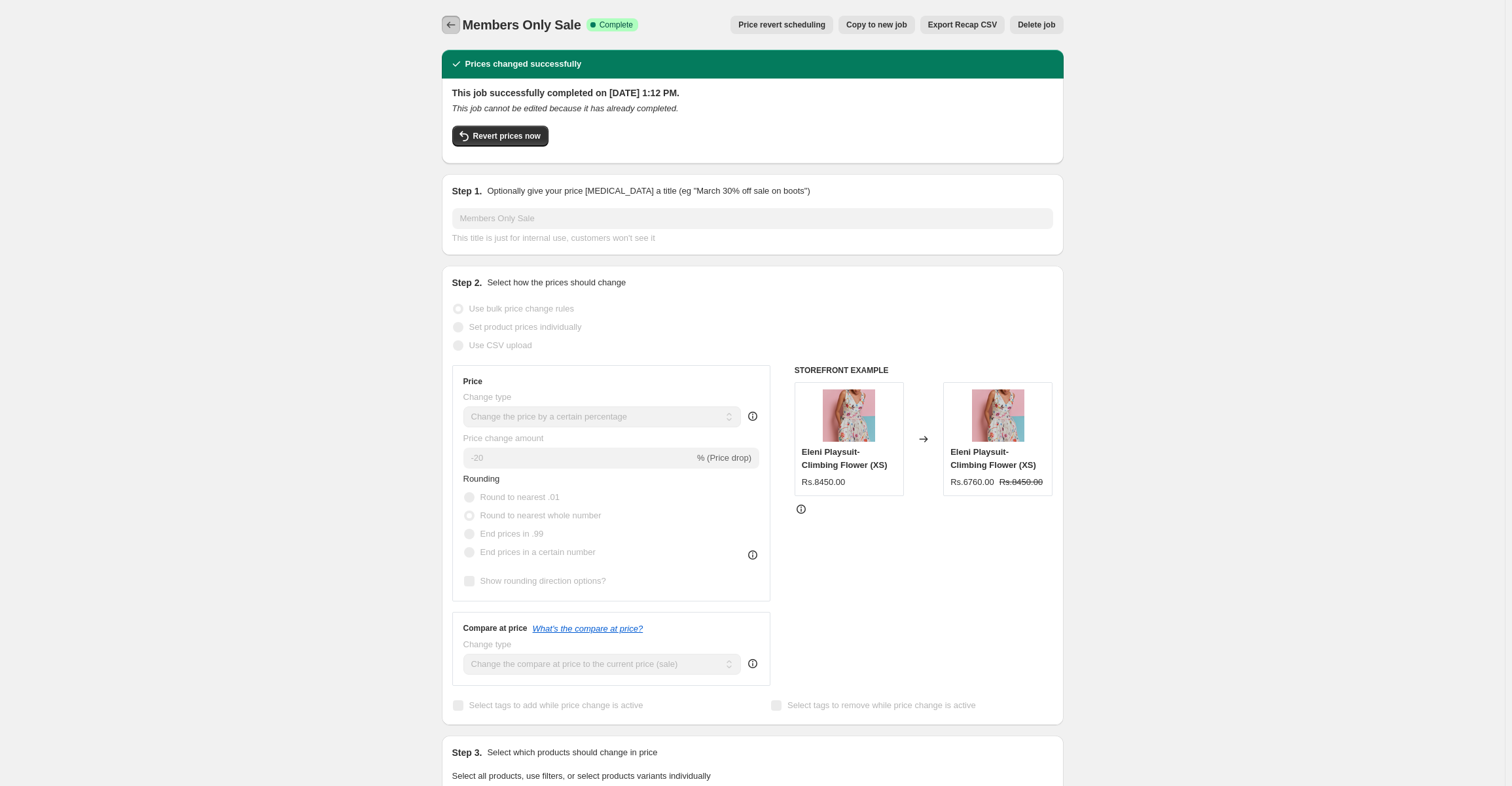
click at [448, 29] on icon "Price change jobs" at bounding box center [450, 24] width 13 height 13
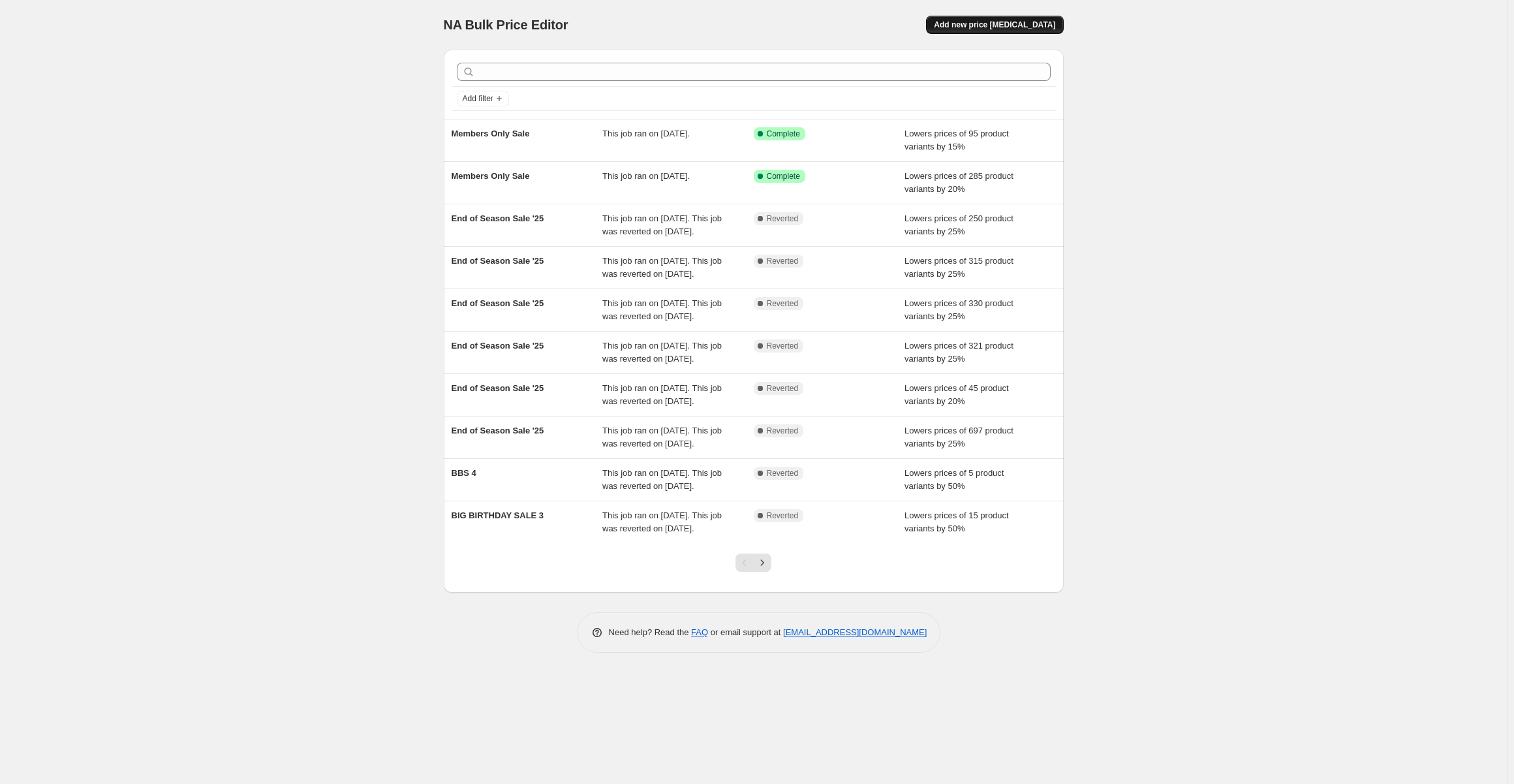
click at [988, 28] on span "Add new price [MEDICAL_DATA]" at bounding box center [994, 25] width 121 height 10
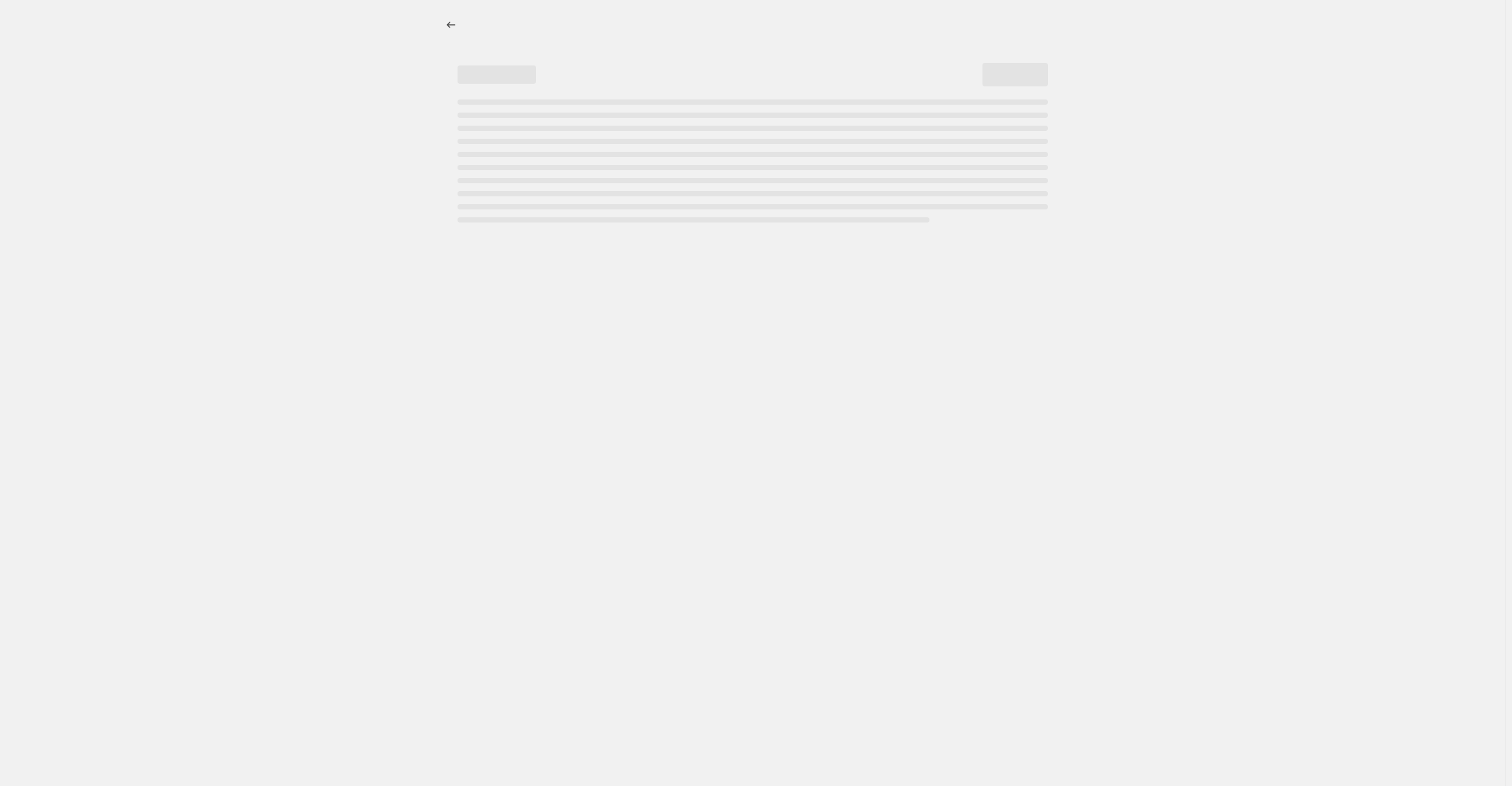
select select "percentage"
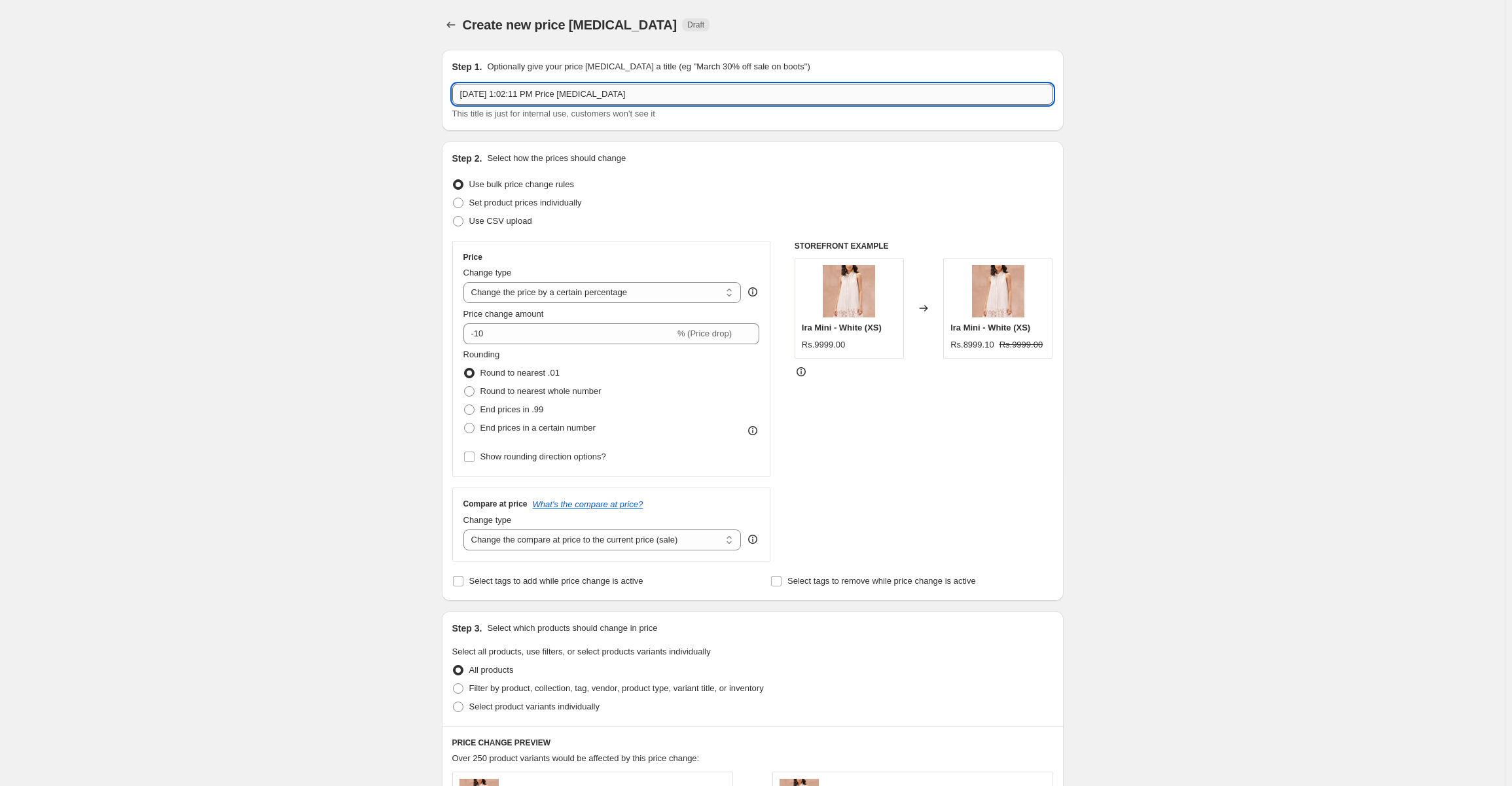
click at [575, 93] on input "[DATE] 1:02:11 PM Price [MEDICAL_DATA]" at bounding box center [752, 94] width 600 height 21
type input "Members Only Sale"
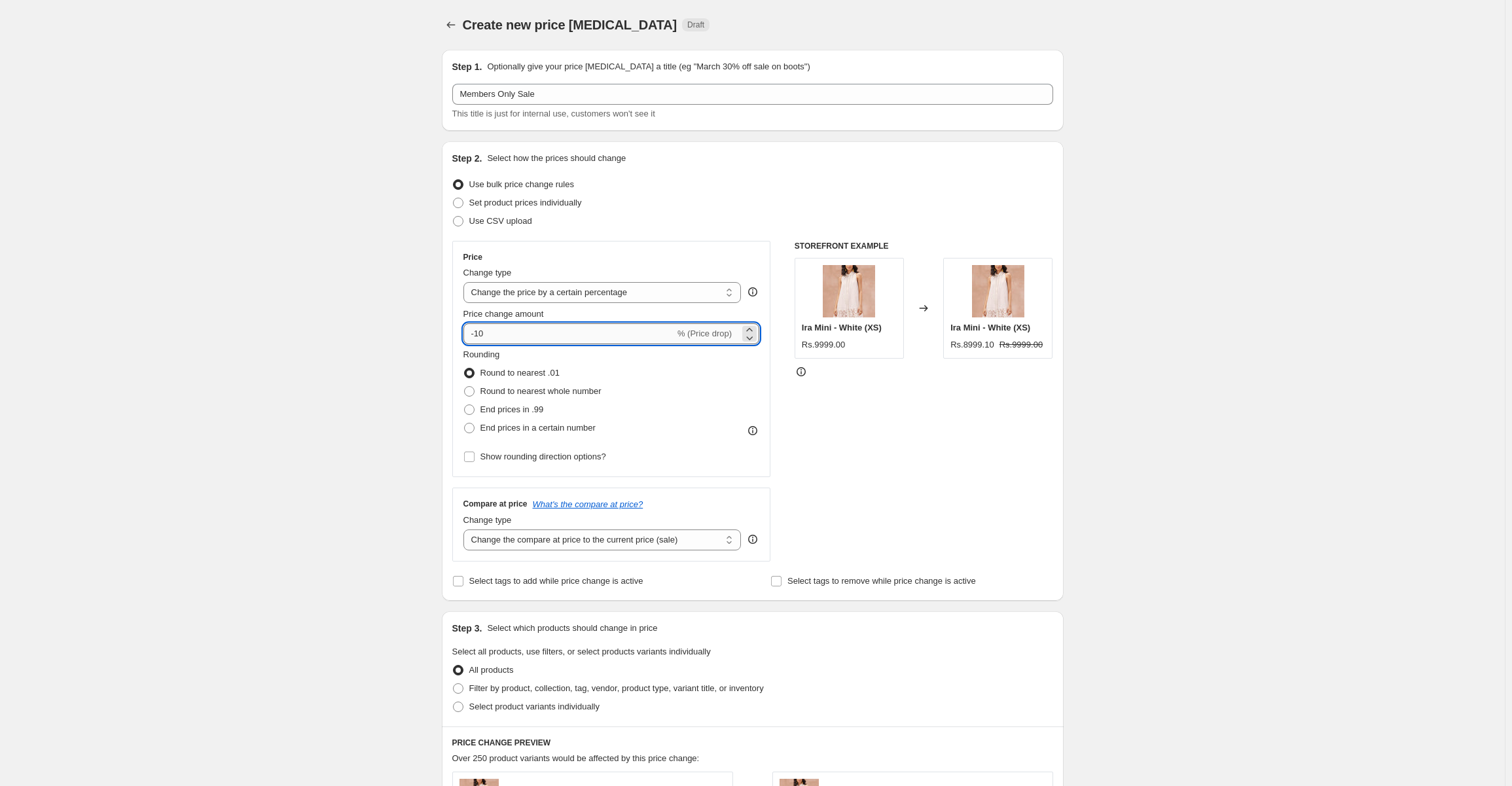
click at [552, 340] on input "-10" at bounding box center [569, 333] width 212 height 21
type input "-15"
click at [759, 383] on div "Rounding Round to nearest .01 Round to nearest whole number End prices in .99 E…" at bounding box center [611, 392] width 296 height 89
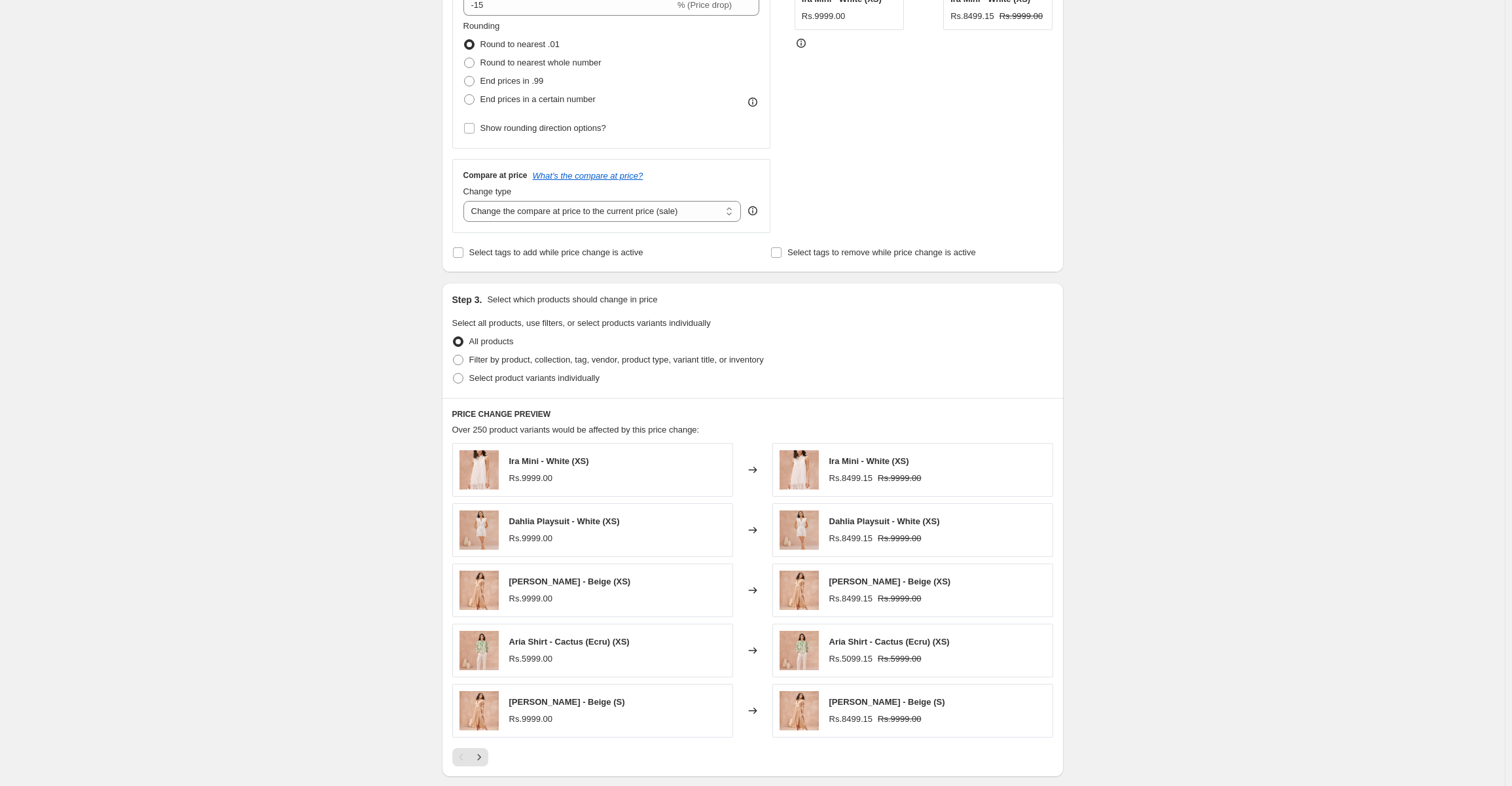
scroll to position [327, 0]
click at [462, 382] on span at bounding box center [458, 379] width 10 height 10
click at [454, 375] on input "Select product variants individually" at bounding box center [453, 374] width 1 height 1
radio input "true"
click at [462, 382] on span at bounding box center [458, 379] width 10 height 10
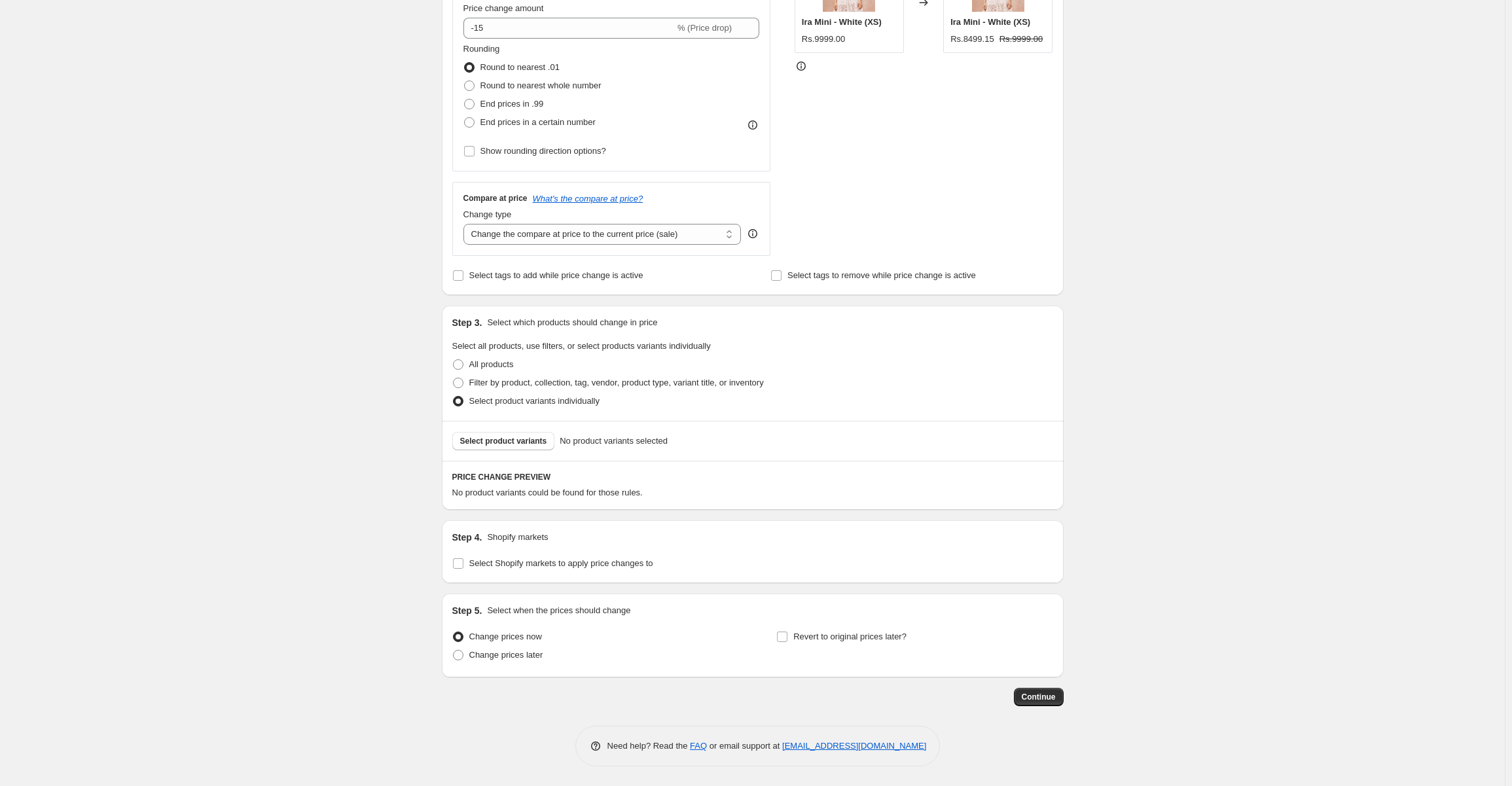
scroll to position [304, 0]
click at [511, 444] on span "Select product variants" at bounding box center [504, 442] width 87 height 10
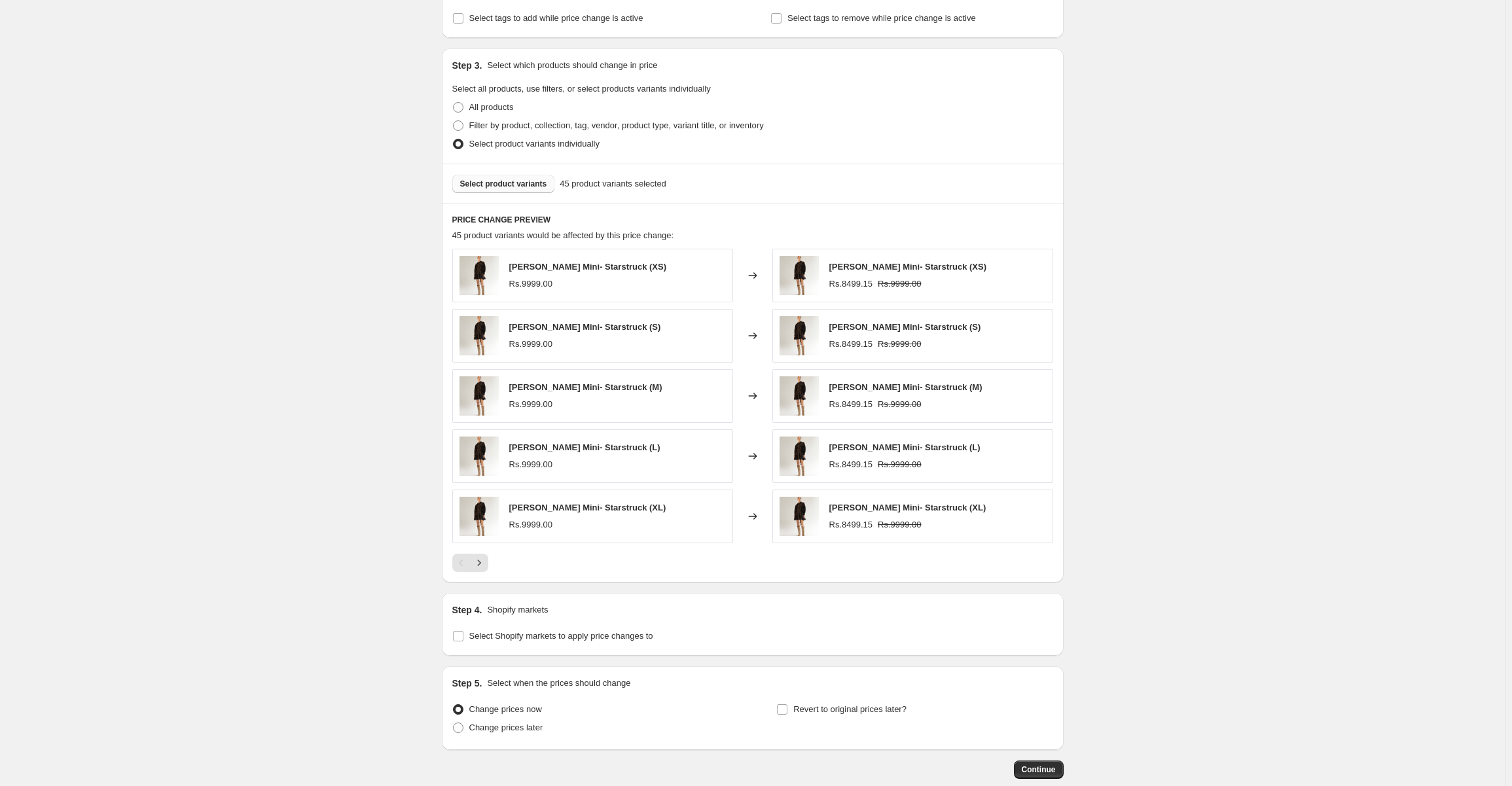
scroll to position [632, 0]
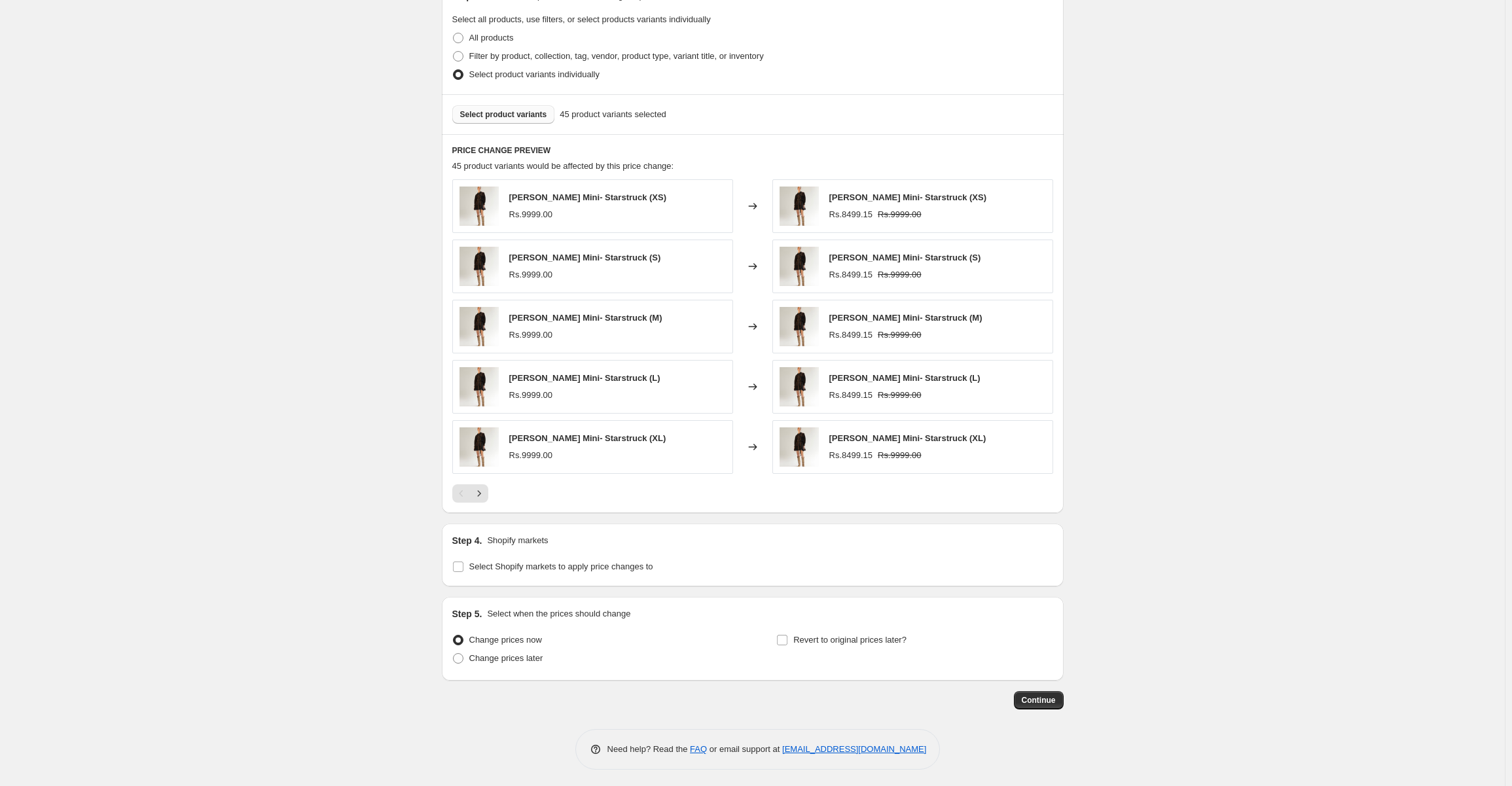
click at [506, 113] on span "Select product variants" at bounding box center [504, 115] width 87 height 10
click at [521, 115] on span "Select product variants" at bounding box center [504, 115] width 87 height 10
click at [480, 492] on icon "Next" at bounding box center [479, 492] width 3 height 6
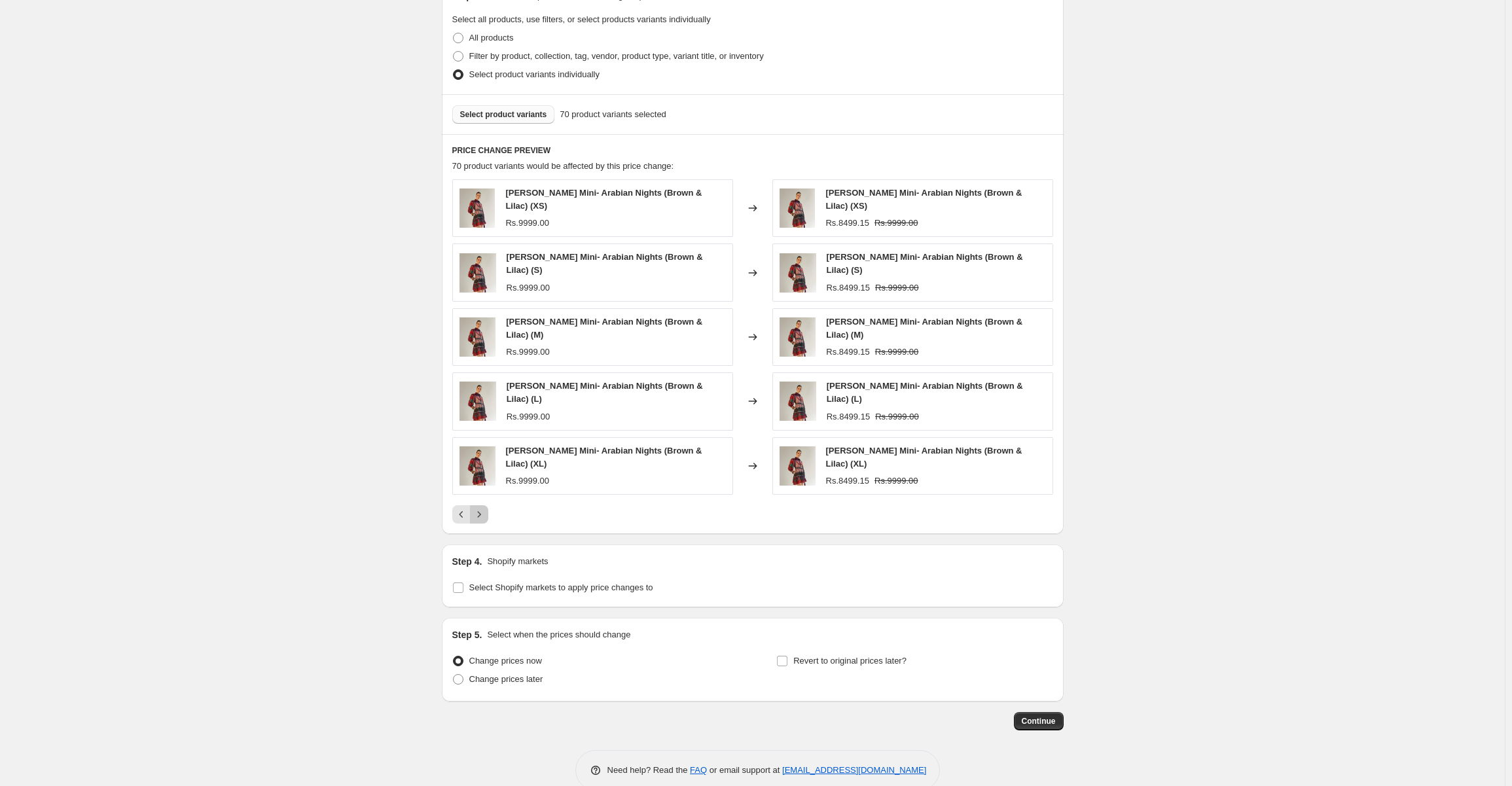
click at [480, 511] on icon "Next" at bounding box center [479, 514] width 3 height 6
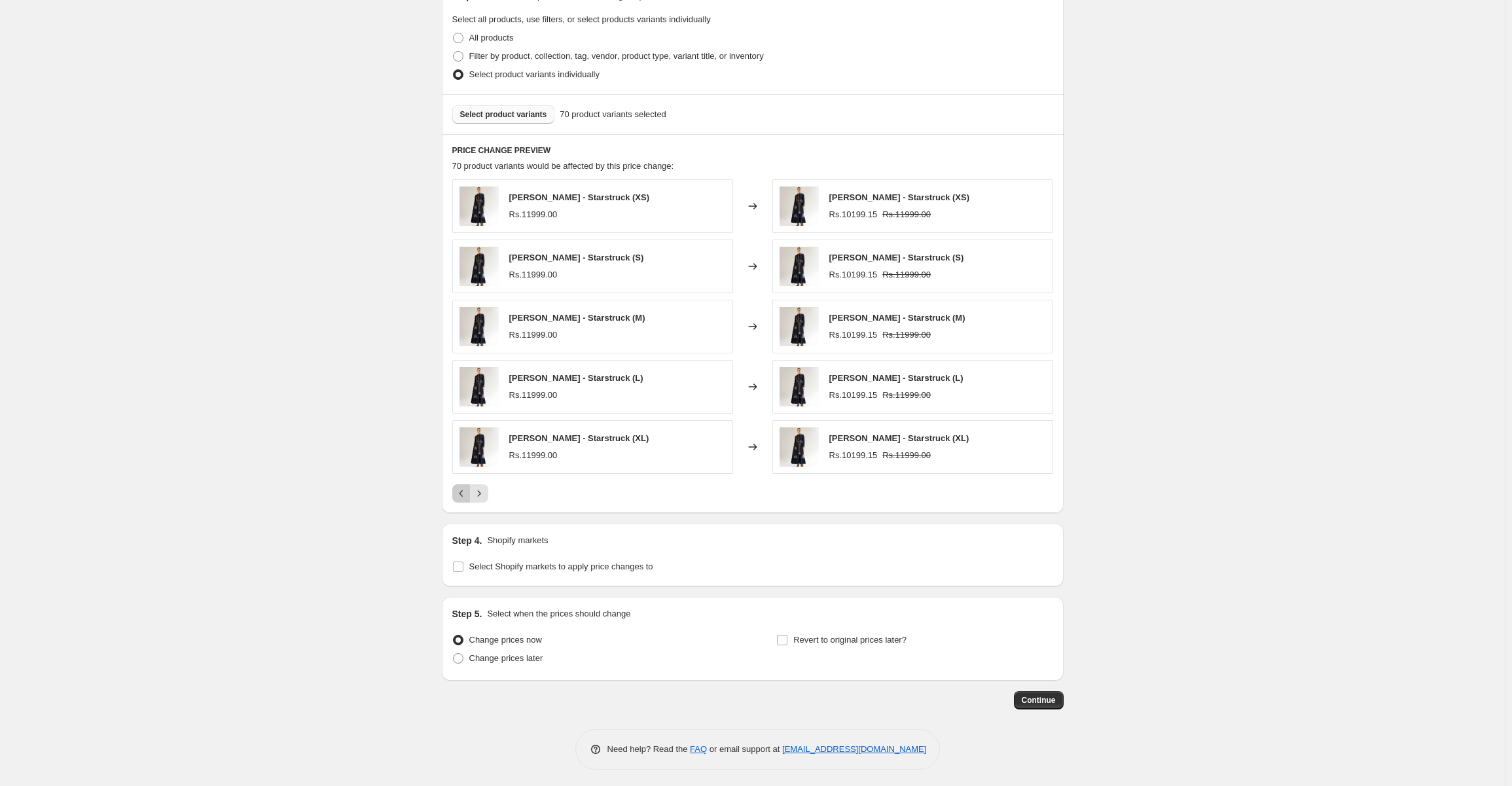
click at [457, 494] on button "Previous" at bounding box center [461, 493] width 18 height 18
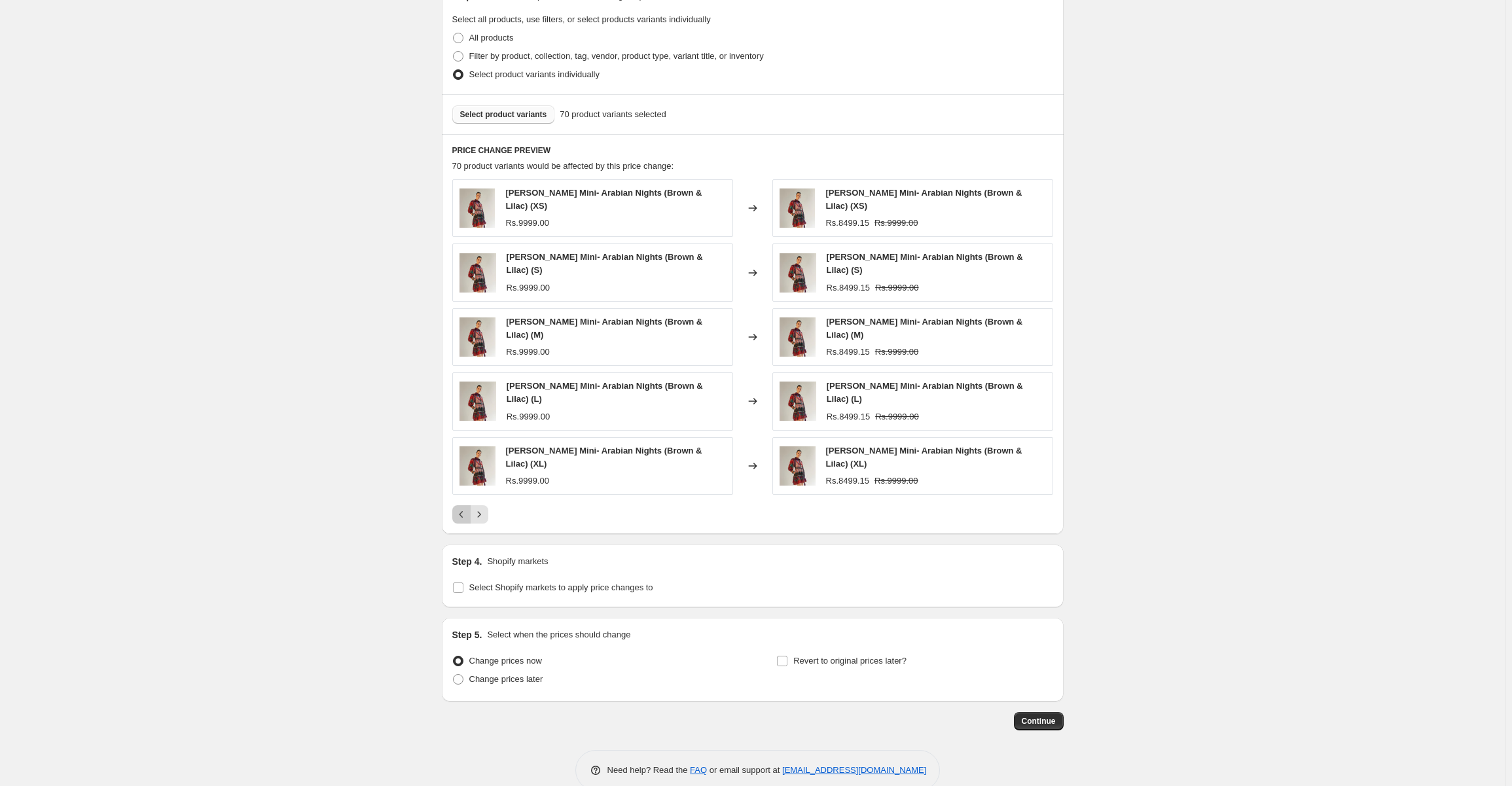
click at [461, 508] on icon "Previous" at bounding box center [461, 514] width 13 height 13
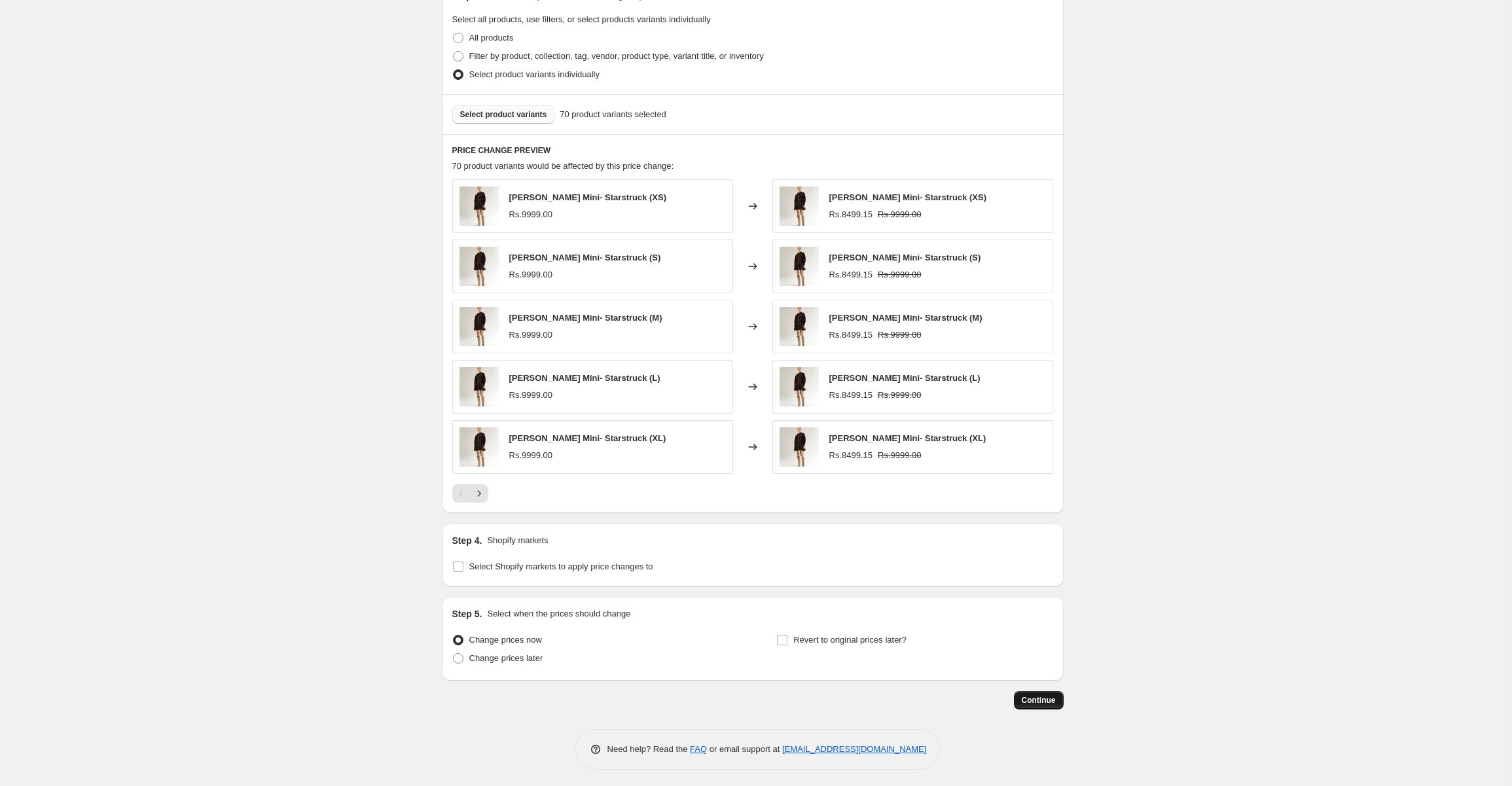
click at [1032, 697] on span "Continue" at bounding box center [1038, 700] width 34 height 10
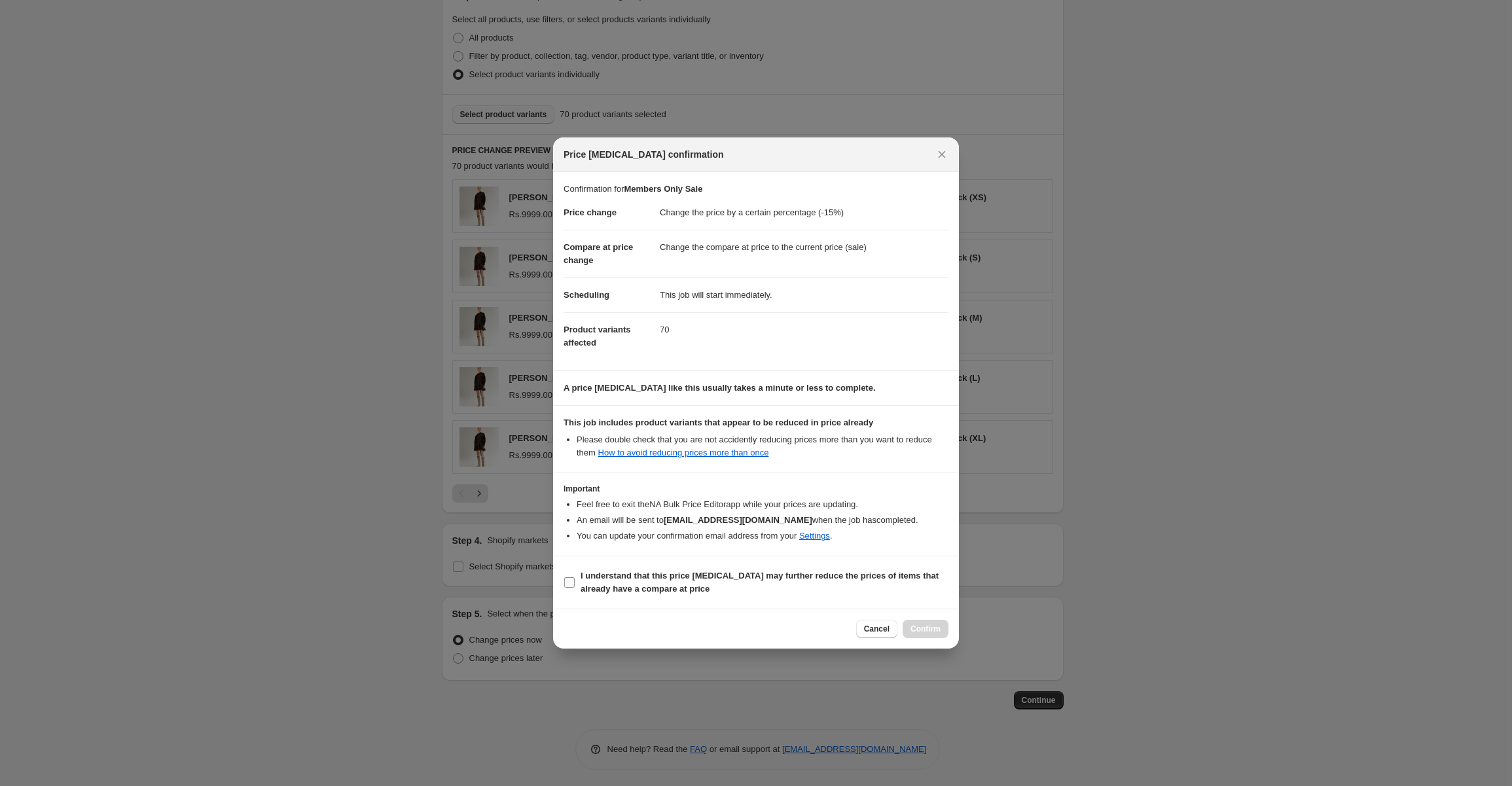
click at [564, 579] on input "I understand that this price [MEDICAL_DATA] may further reduce the prices of it…" at bounding box center [569, 582] width 10 height 10
checkbox input "true"
click at [932, 629] on span "Confirm" at bounding box center [925, 629] width 30 height 10
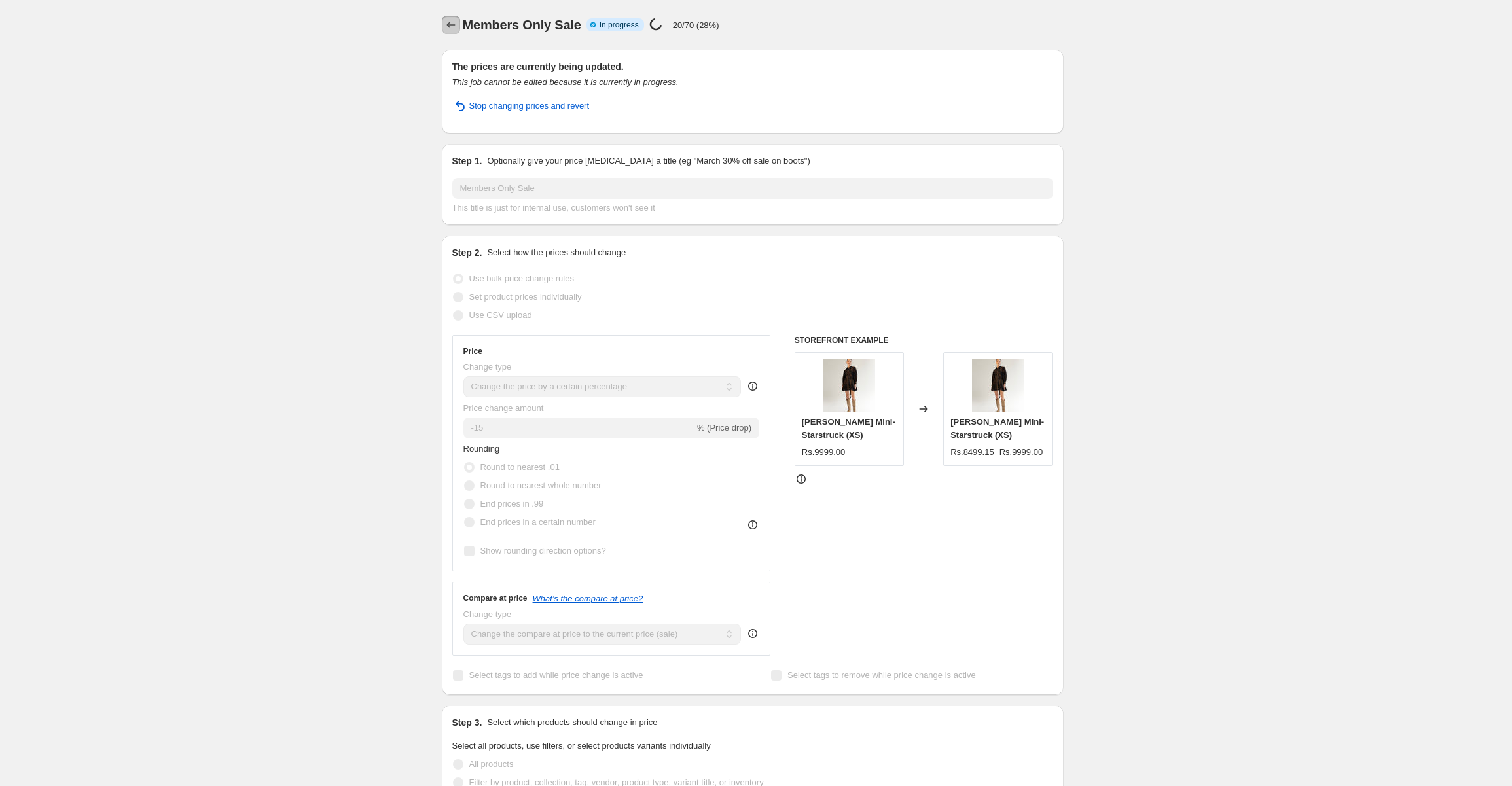
click at [457, 31] on button "Price change jobs" at bounding box center [450, 24] width 18 height 18
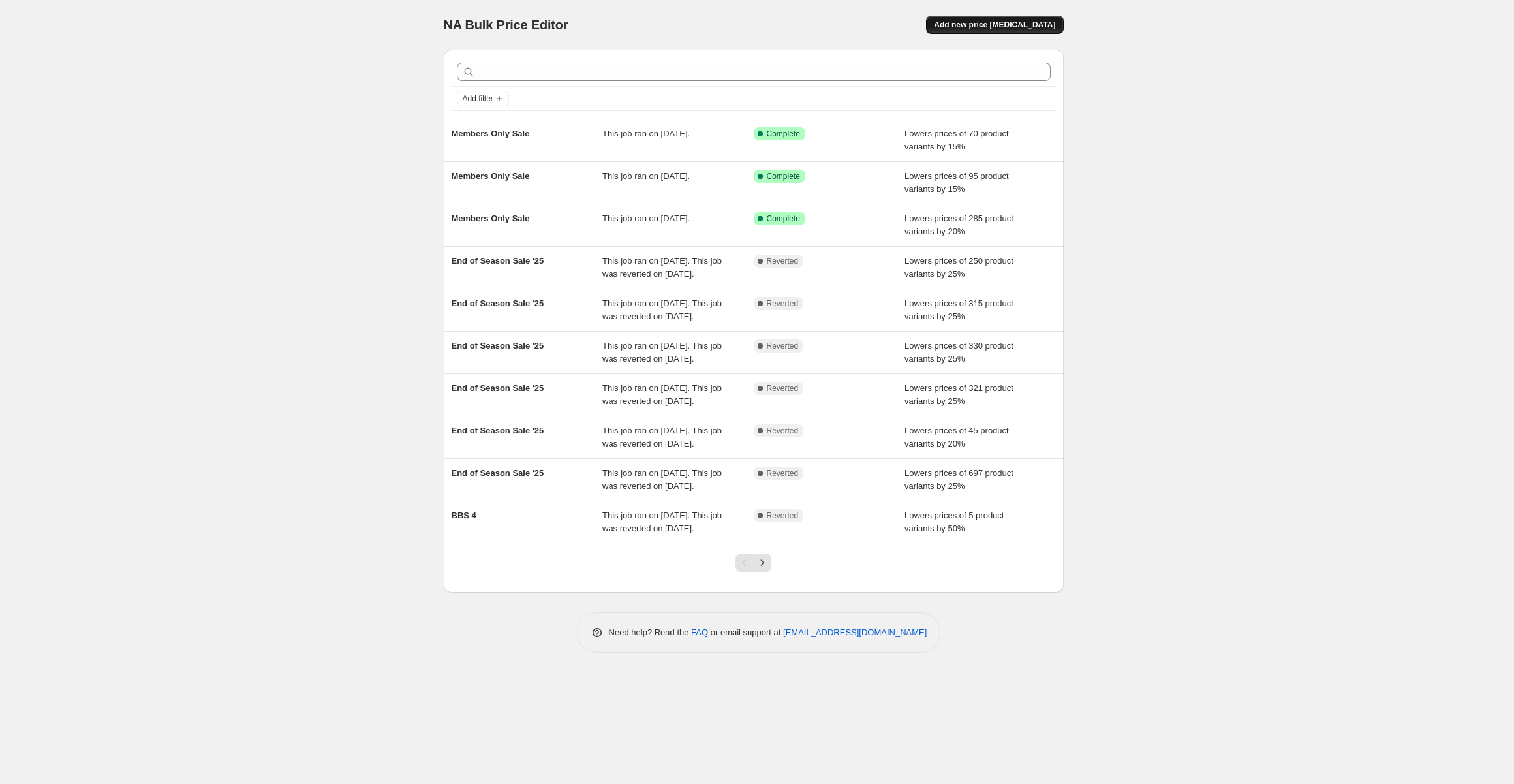
click at [994, 20] on span "Add new price [MEDICAL_DATA]" at bounding box center [994, 25] width 121 height 10
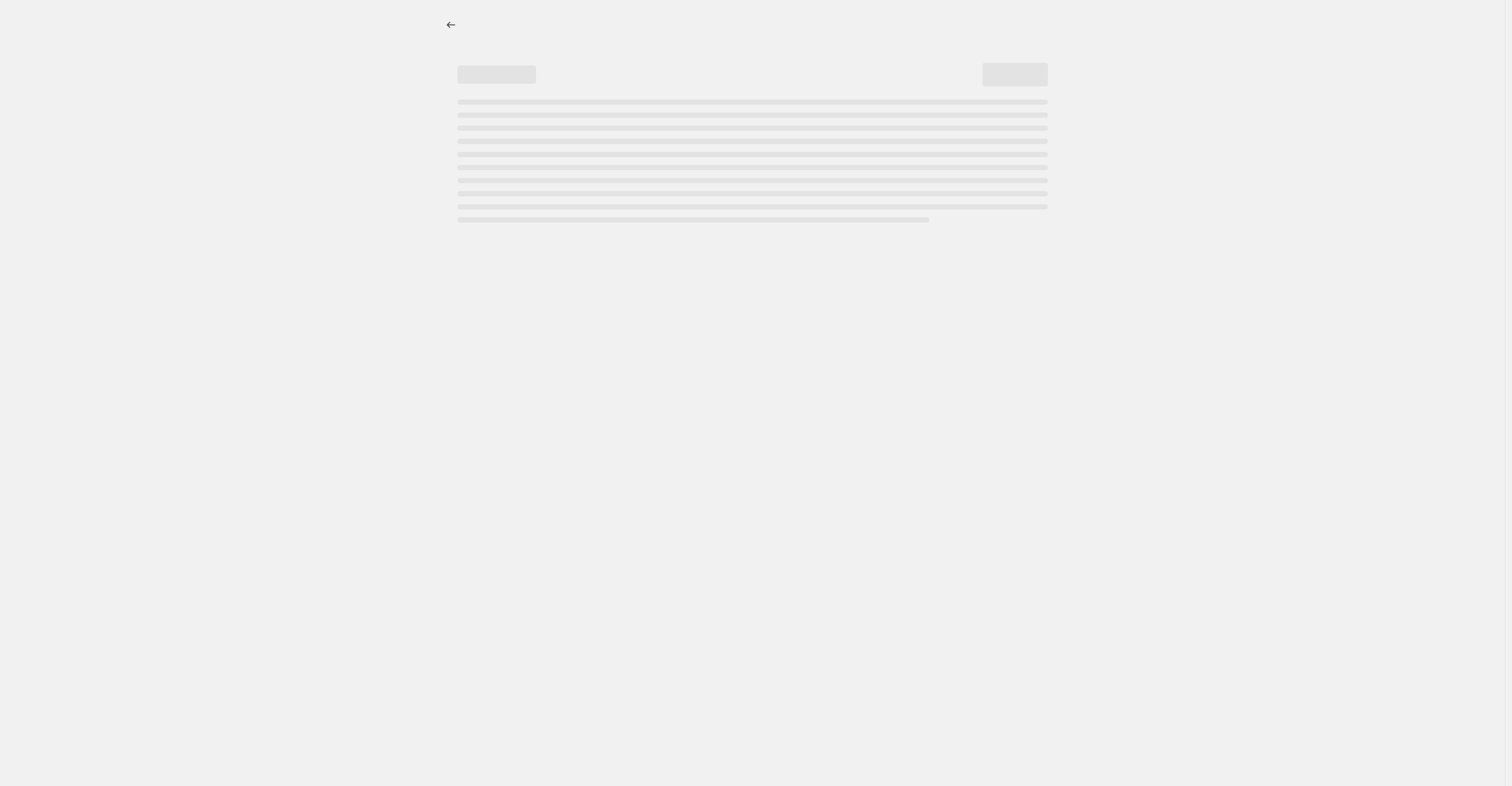
select select "percentage"
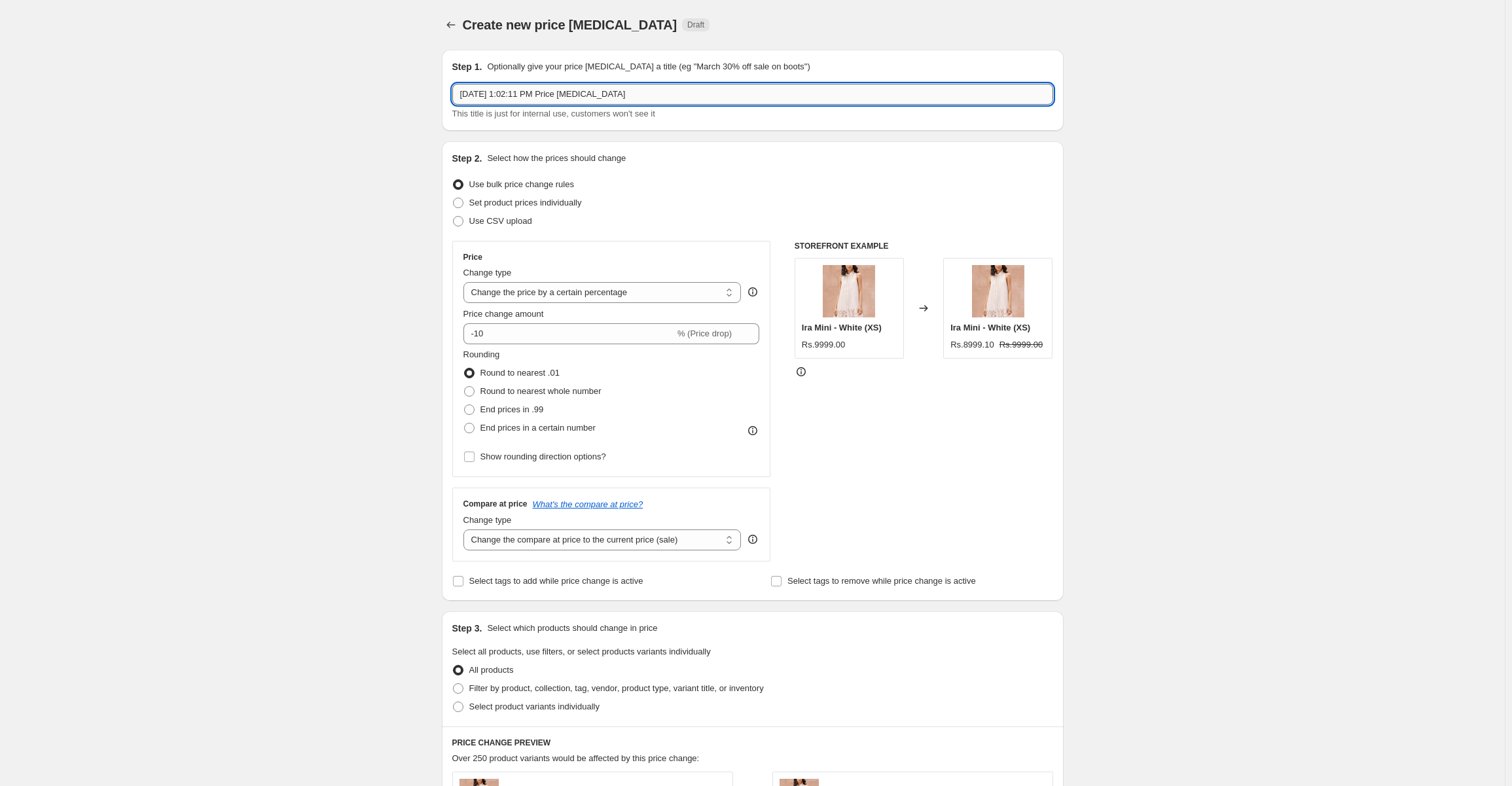
click at [531, 95] on input "[DATE] 1:02:11 PM Price [MEDICAL_DATA]" at bounding box center [752, 94] width 600 height 21
type input "Members Only Sale"
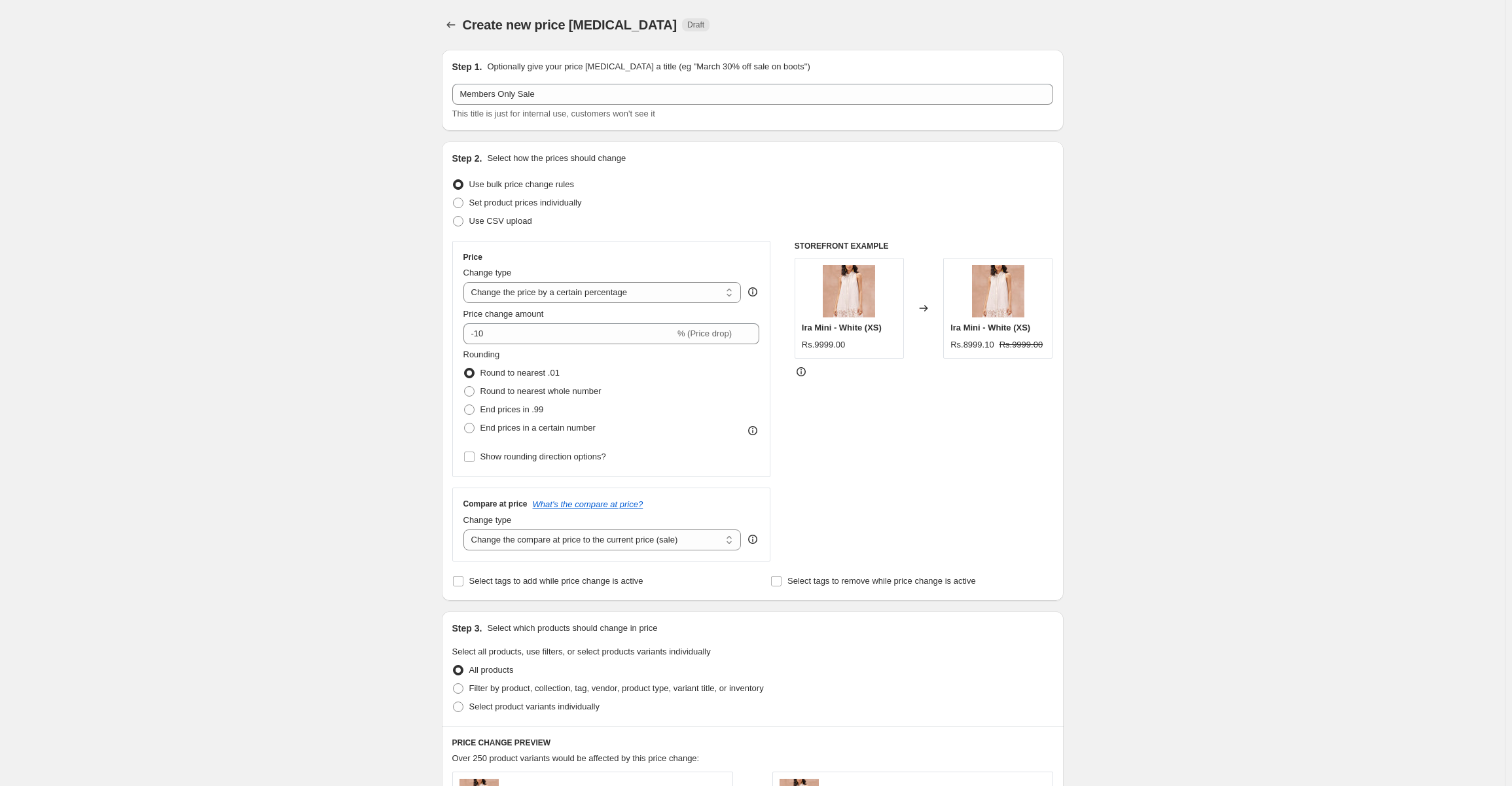
click at [414, 314] on div "Create new price [MEDICAL_DATA]. This page is ready Create new price [MEDICAL_D…" at bounding box center [752, 690] width 1504 height 1381
click at [517, 332] on input "-10" at bounding box center [569, 333] width 212 height 21
type input "-1"
type input "-20"
click at [473, 390] on span at bounding box center [469, 391] width 10 height 10
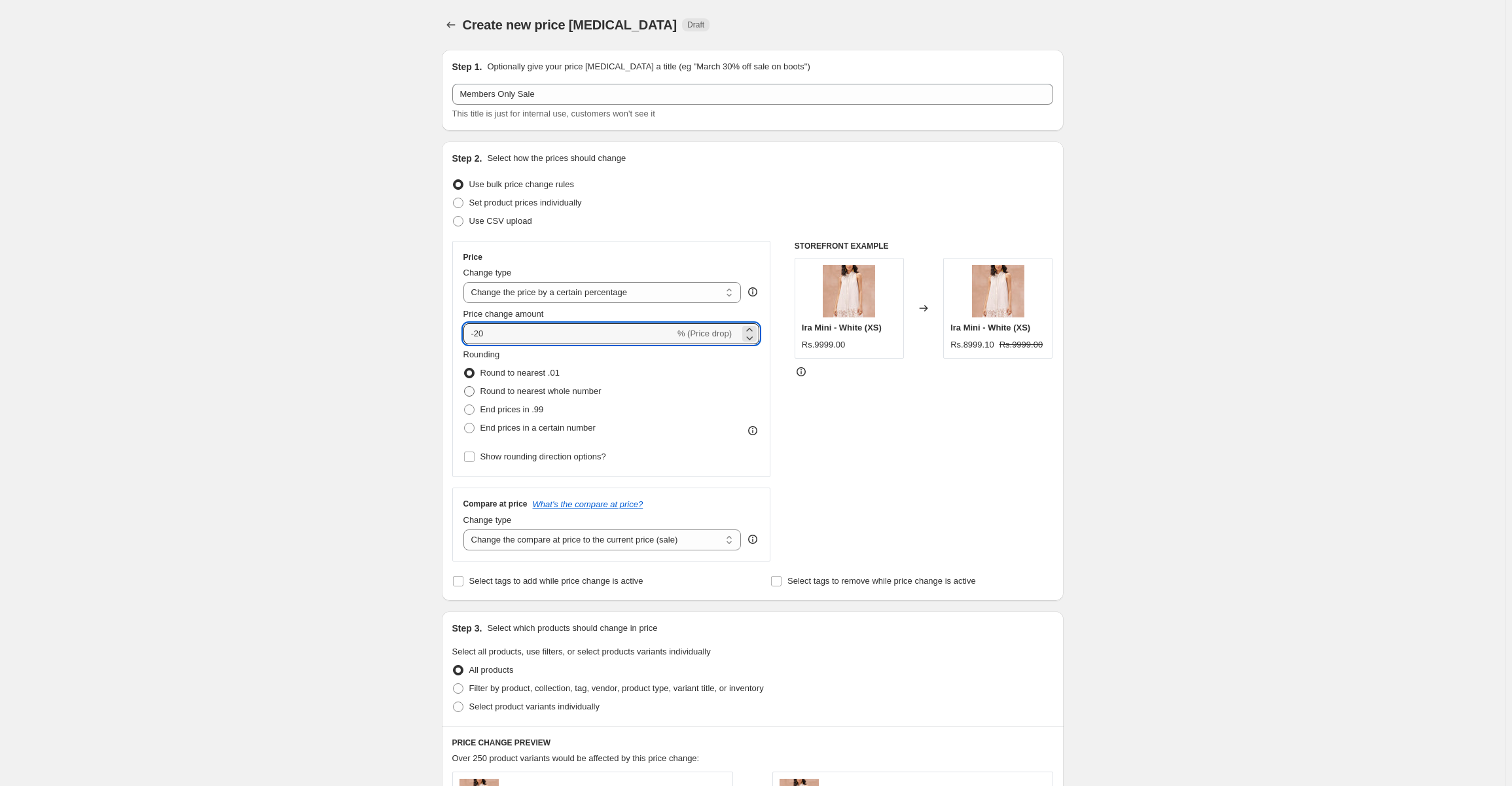
click at [465, 387] on input "Round to nearest whole number" at bounding box center [464, 386] width 1 height 1
radio input "true"
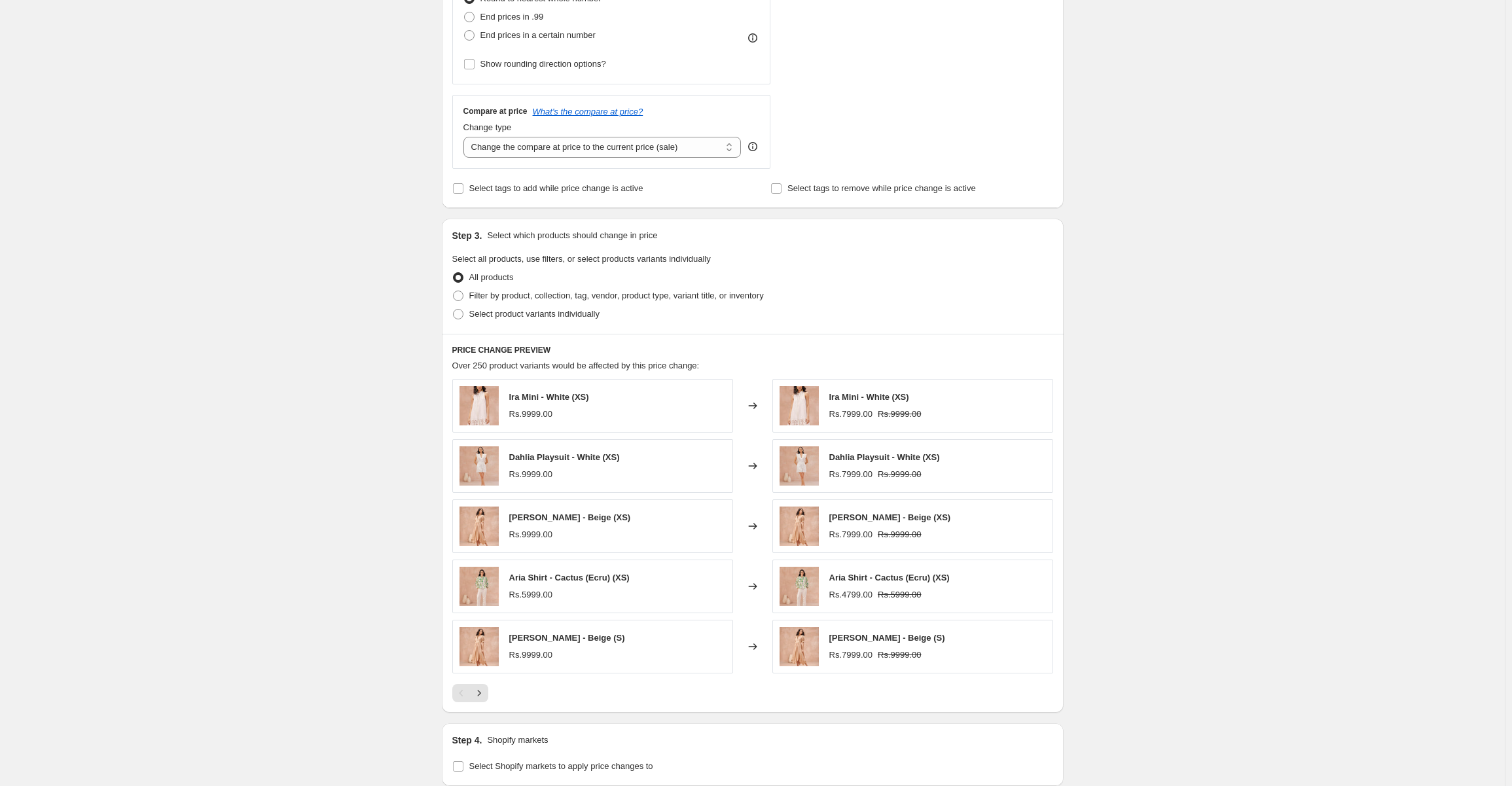
scroll to position [589, 0]
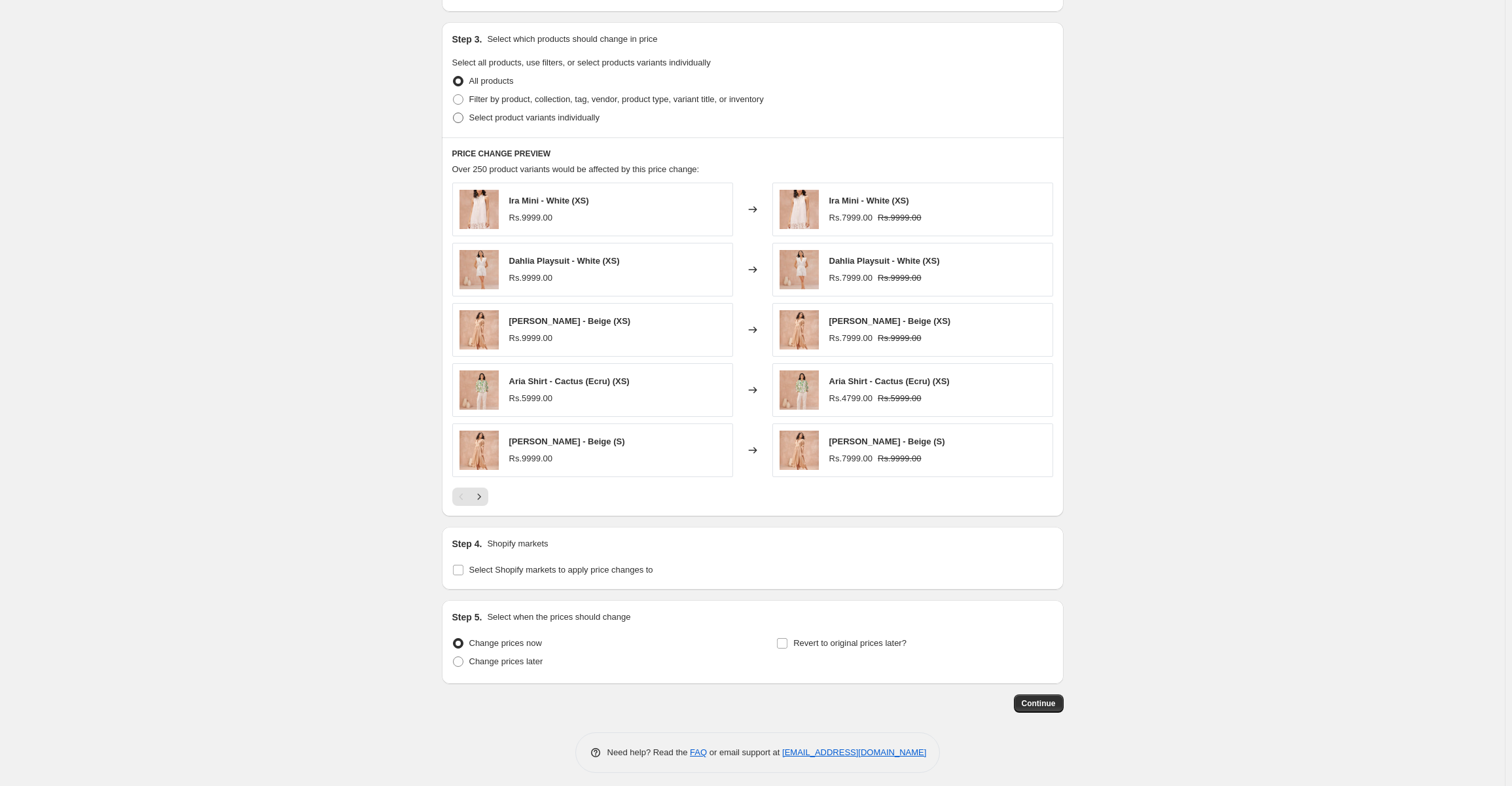
click at [463, 117] on span at bounding box center [458, 117] width 10 height 10
click at [454, 113] on input "Select product variants individually" at bounding box center [453, 112] width 1 height 1
radio input "true"
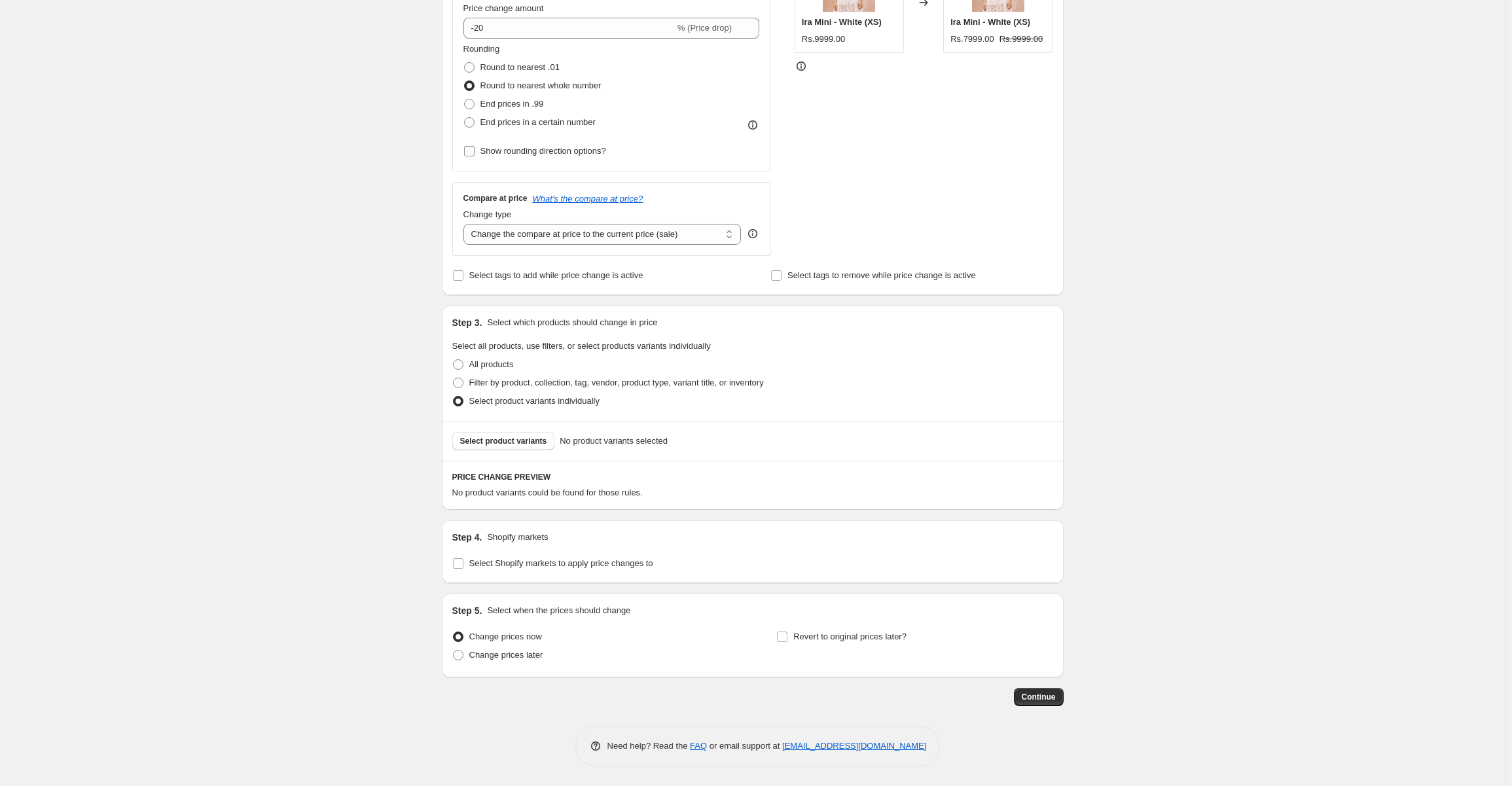
scroll to position [304, 0]
click at [500, 441] on span "Select product variants" at bounding box center [504, 442] width 87 height 10
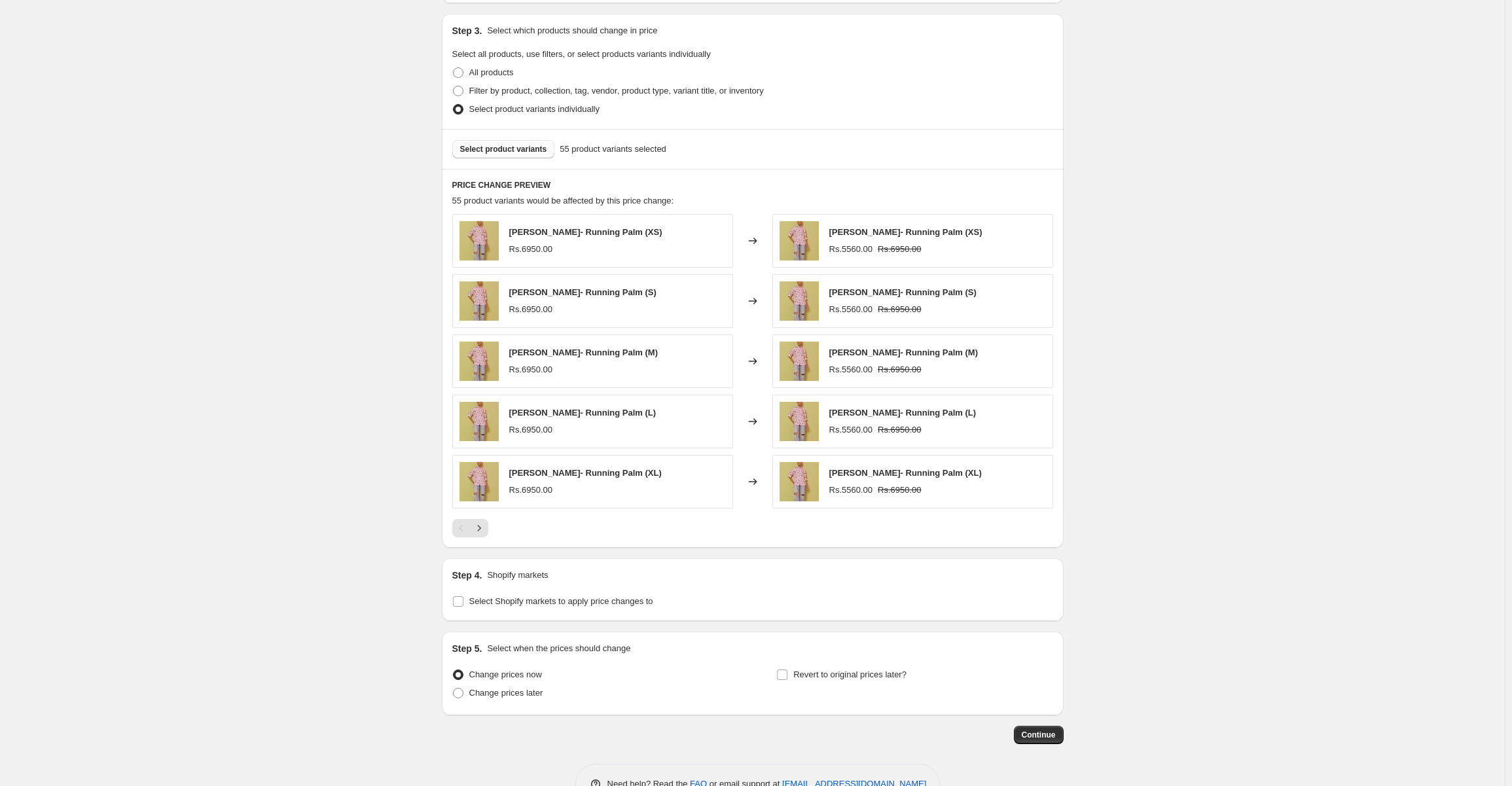
scroll to position [632, 0]
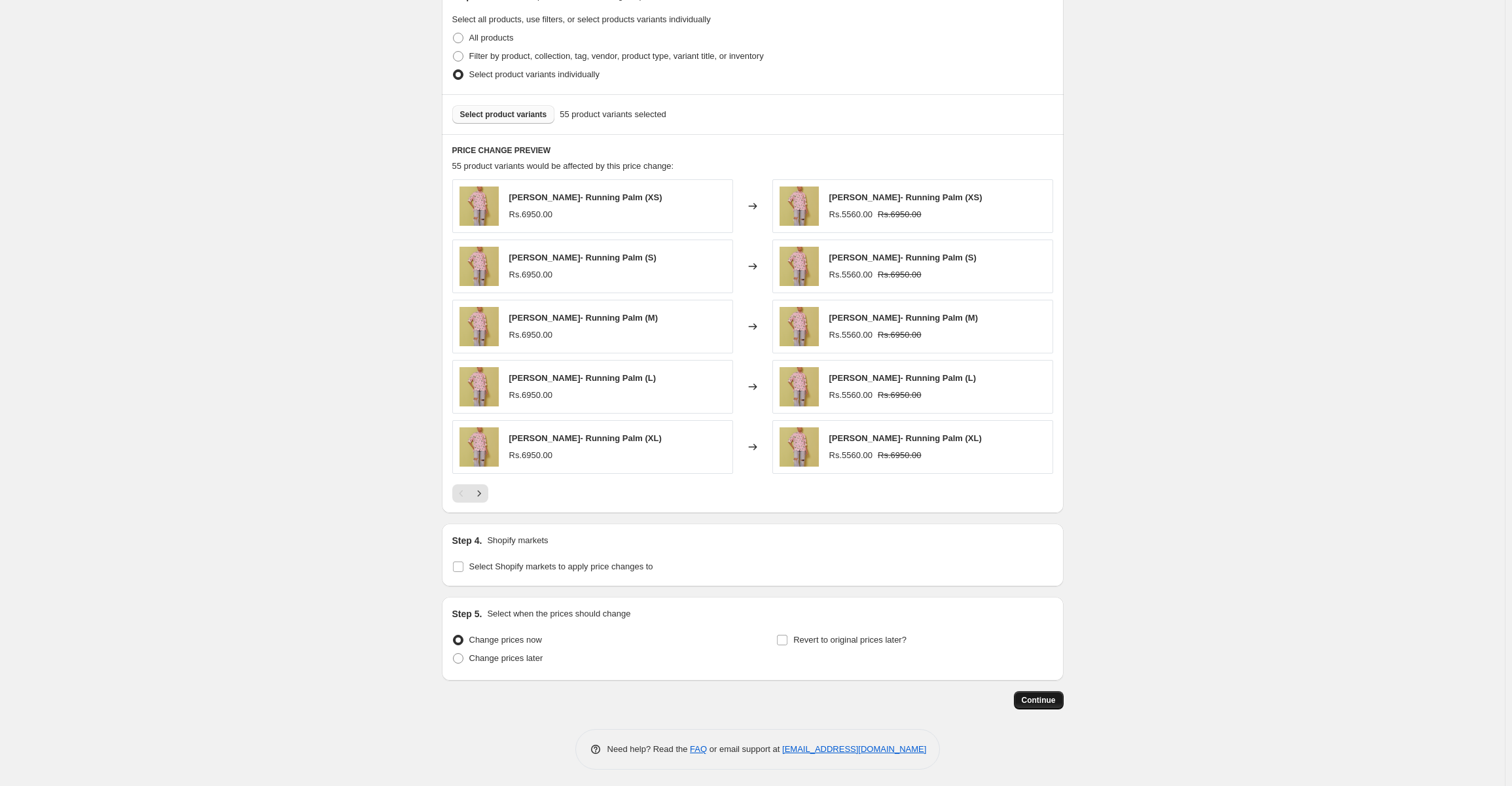
click at [1034, 696] on span "Continue" at bounding box center [1038, 700] width 34 height 10
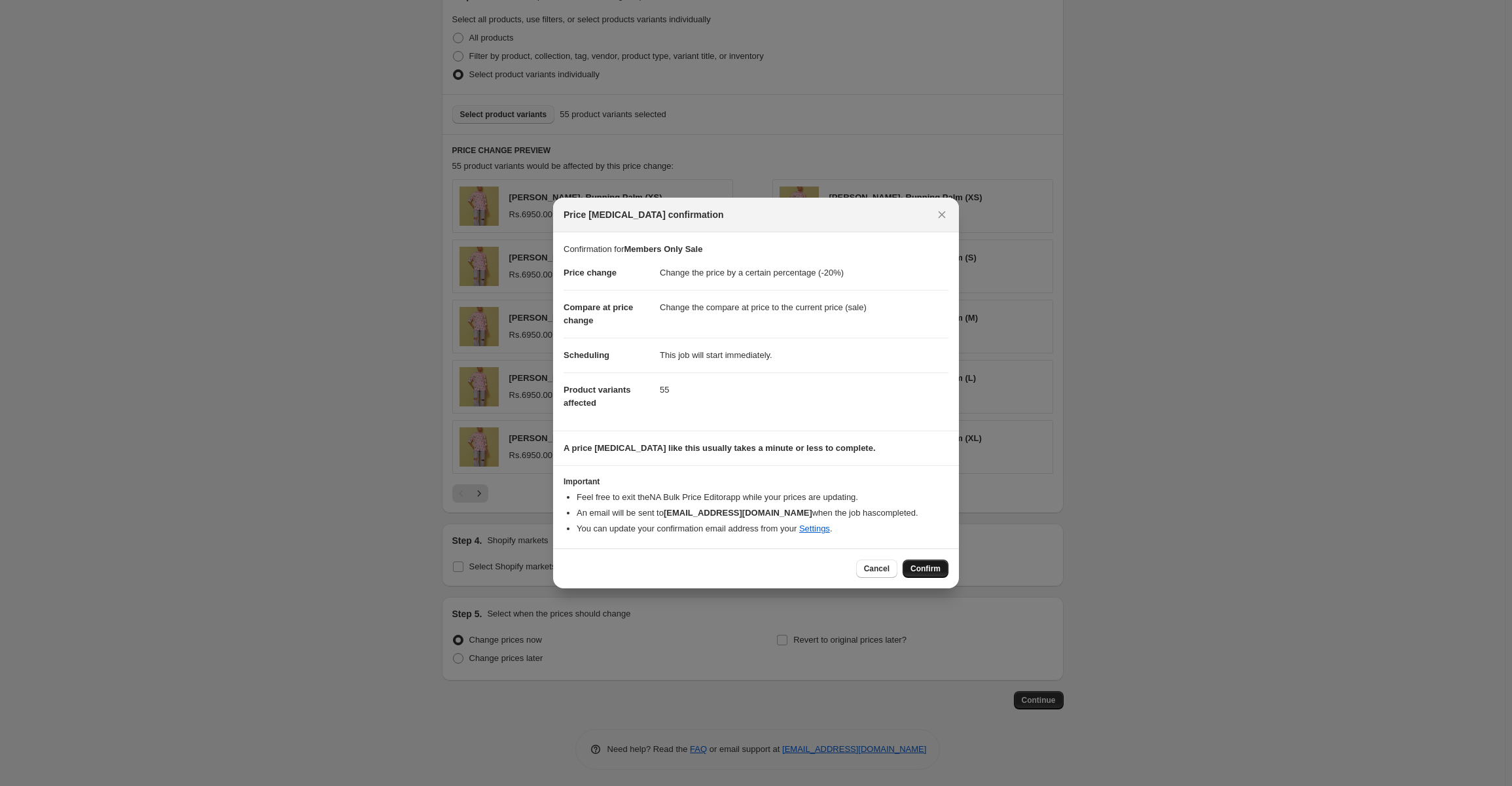
click at [936, 569] on span "Confirm" at bounding box center [925, 568] width 30 height 10
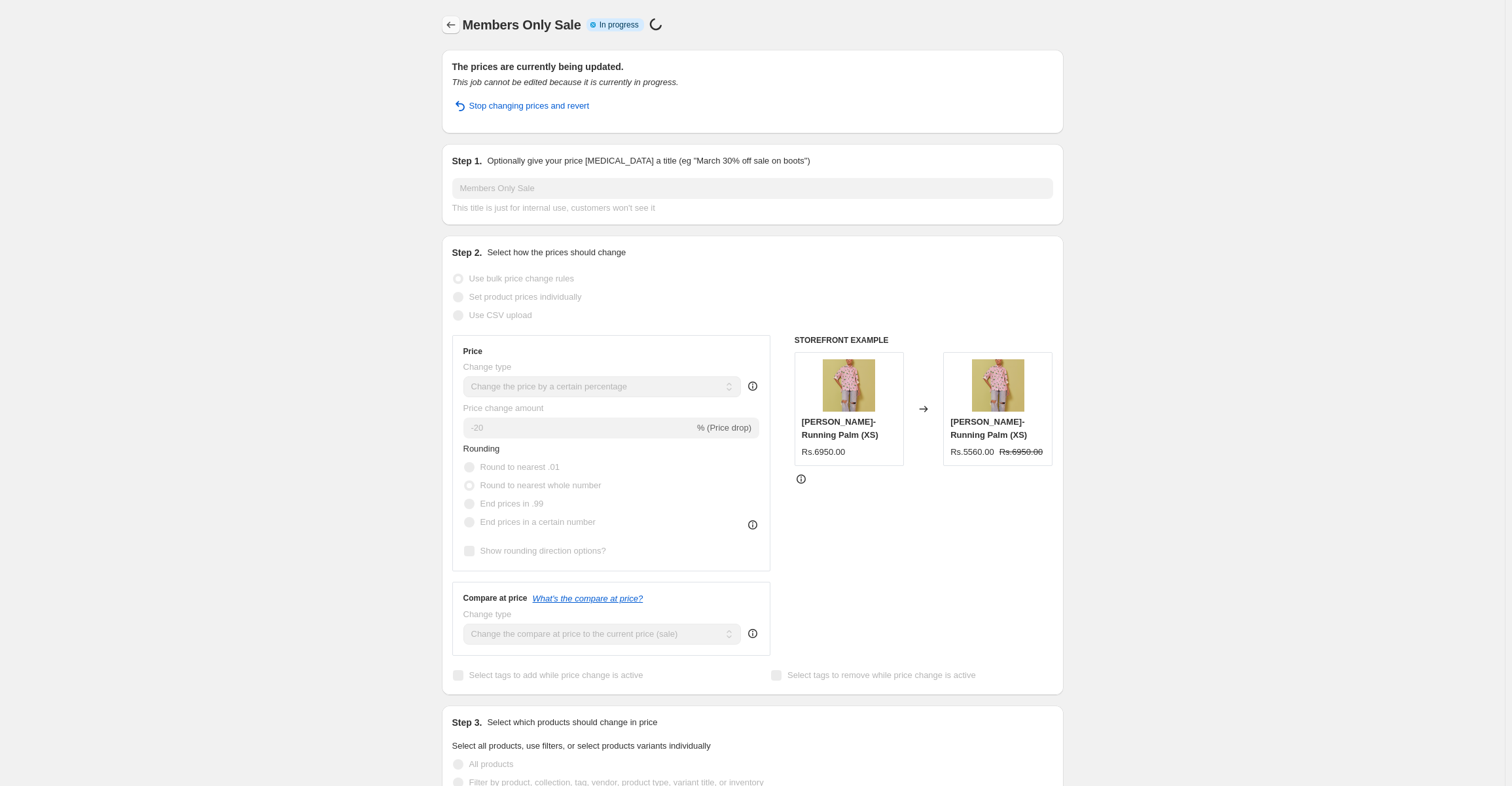
click at [449, 21] on icon "Price change jobs" at bounding box center [450, 24] width 13 height 13
